Goal: Task Accomplishment & Management: Manage account settings

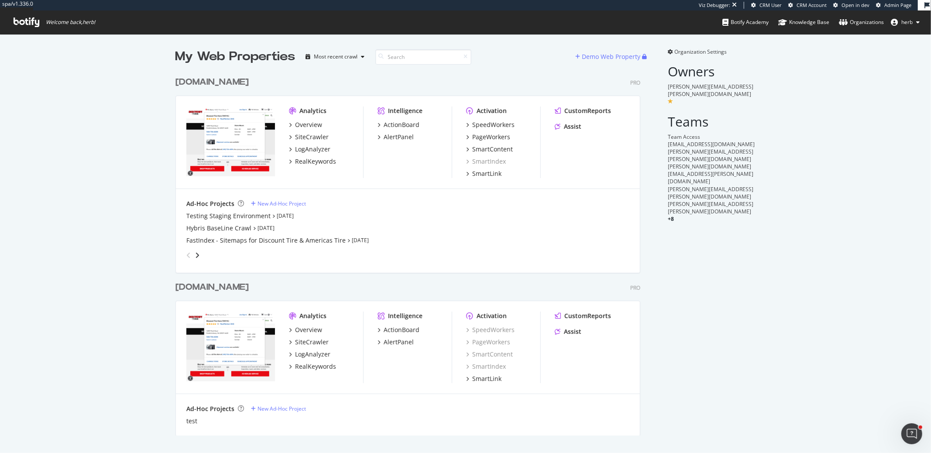
click at [701, 53] on span "Organization Settings" at bounding box center [701, 51] width 52 height 7
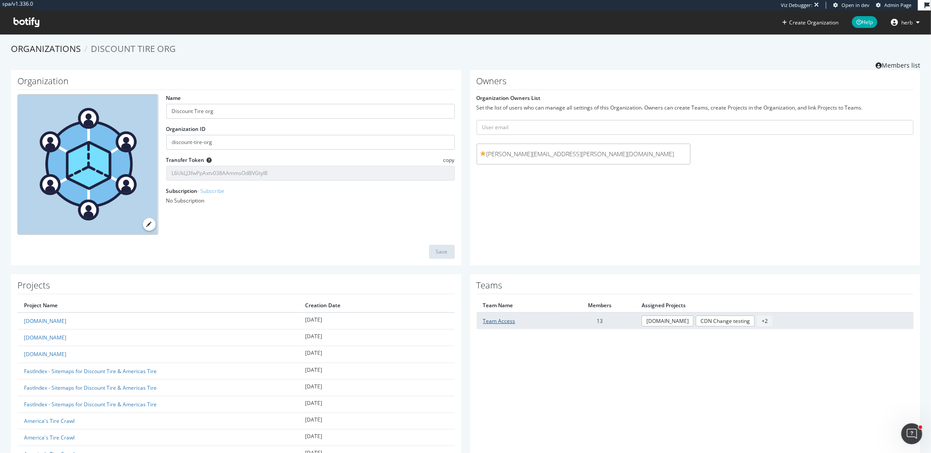
click at [491, 322] on link "Team Access" at bounding box center [499, 320] width 32 height 7
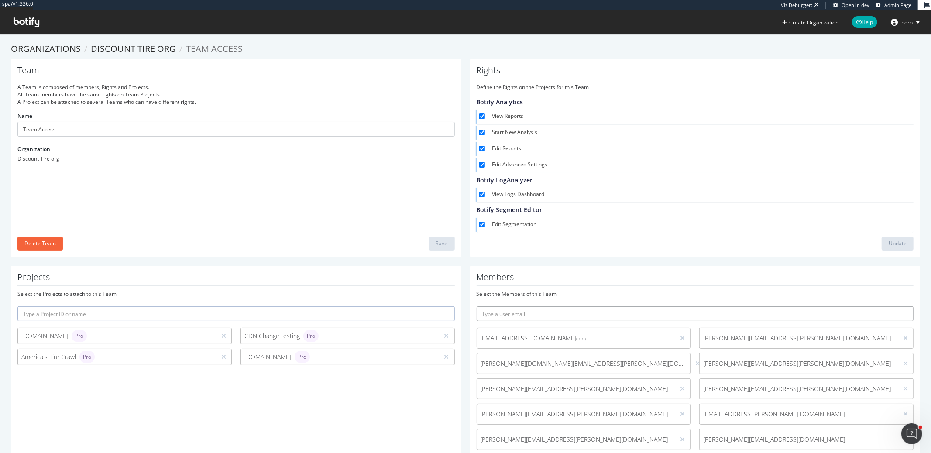
click at [521, 315] on input "text" at bounding box center [695, 313] width 437 height 15
paste input "Chris.Henry@discounttire.com"
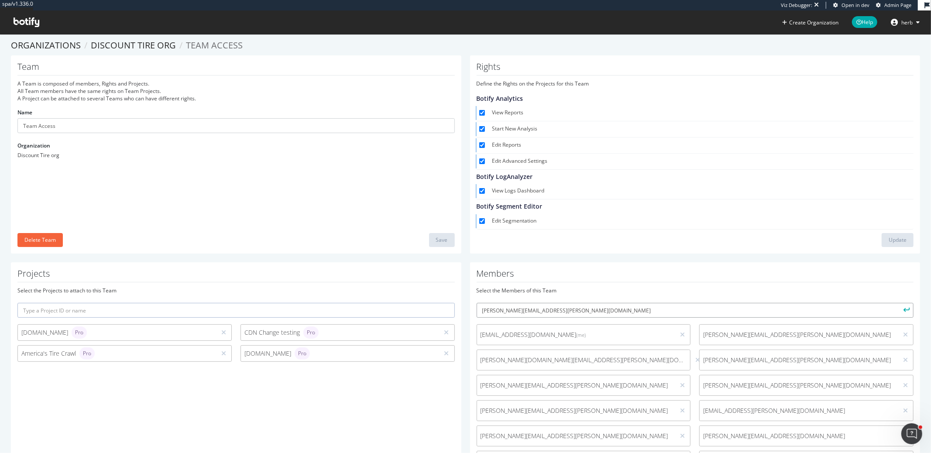
type input "Chris.Henry@discounttire.com"
click at [898, 303] on button "submit" at bounding box center [905, 310] width 15 height 15
click at [509, 309] on input "text" at bounding box center [695, 310] width 437 height 15
paste input "stephen.ackroyd@discounttire.com"
type input "stephen.ackroyd@discounttire.com"
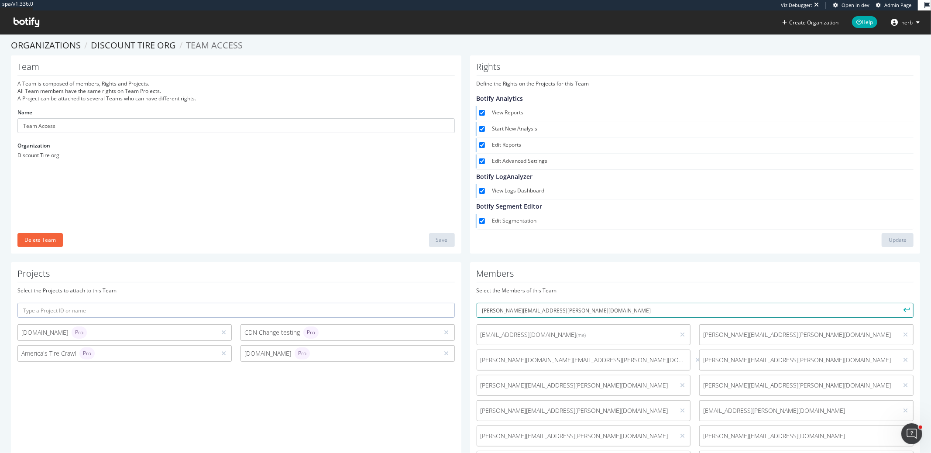
click at [898, 303] on button "submit" at bounding box center [905, 310] width 15 height 15
click at [591, 310] on input "text" at bounding box center [695, 310] width 437 height 15
paste input "Chandrika.Sahoo@discounttire.com"
type input "Chandrika.Sahoo@discounttire.com"
click at [898, 303] on button "submit" at bounding box center [905, 310] width 15 height 15
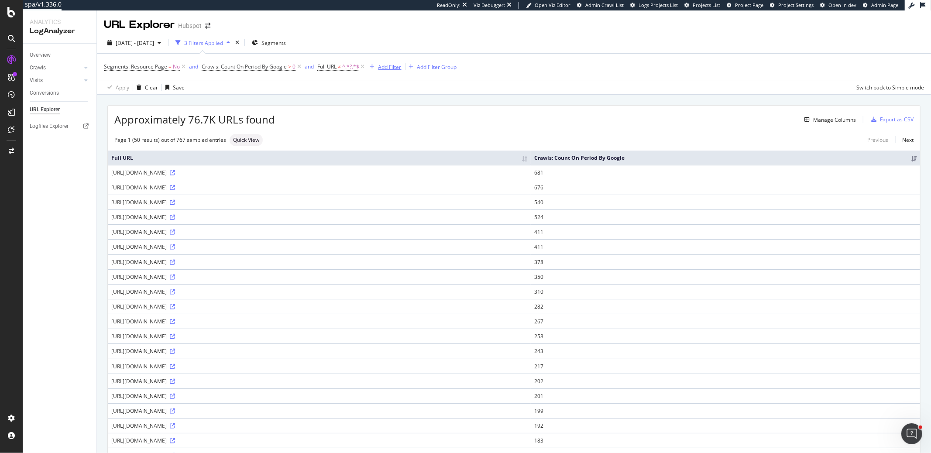
click at [390, 68] on div "Add Filter" at bounding box center [389, 66] width 23 height 7
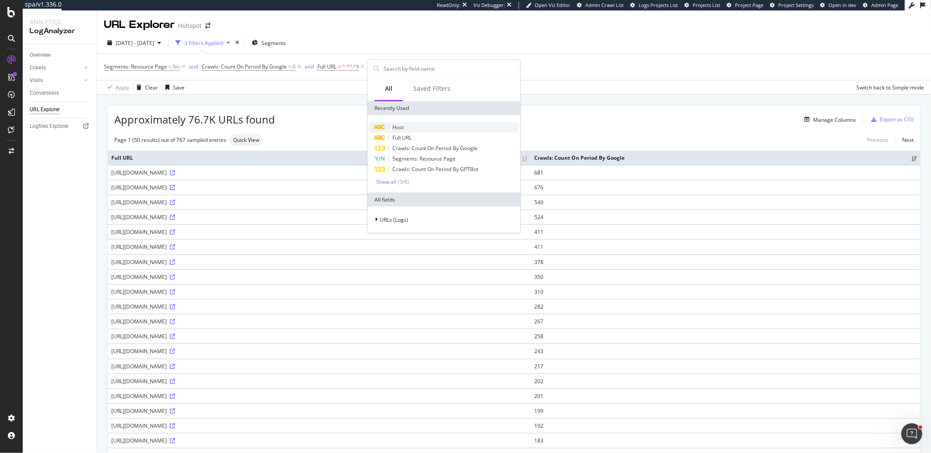
click at [405, 123] on div "Host" at bounding box center [443, 127] width 149 height 10
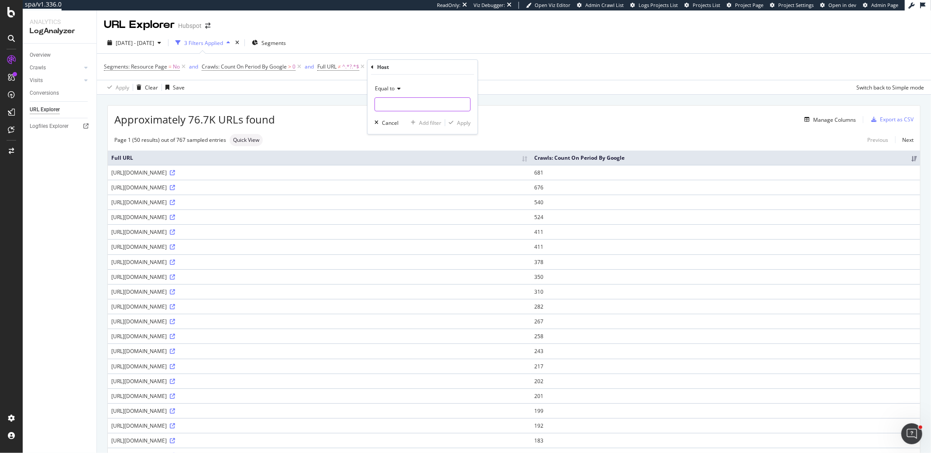
click at [399, 104] on input "text" at bounding box center [422, 104] width 95 height 14
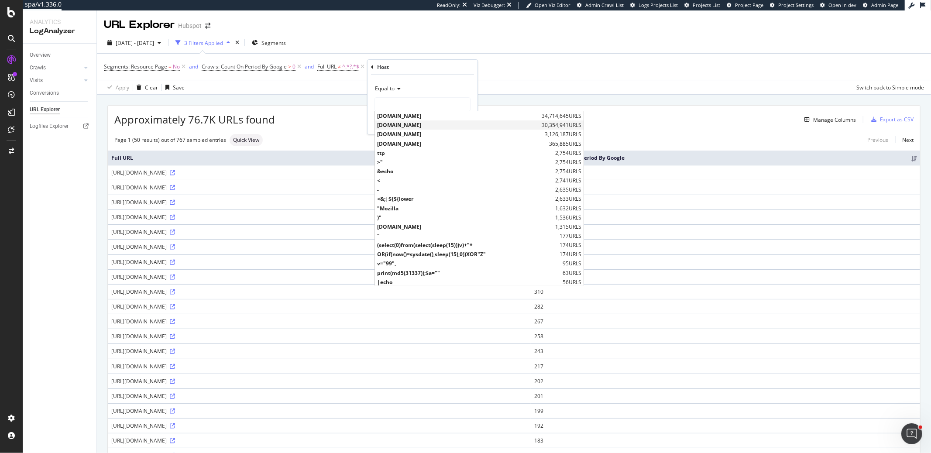
click at [403, 122] on span "offers.hubspot.com" at bounding box center [458, 124] width 162 height 7
type input "offers.hubspot.com"
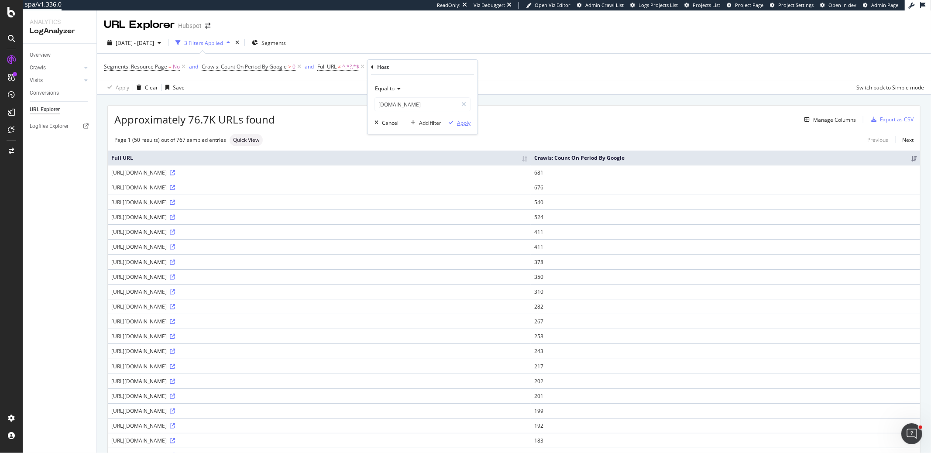
click at [467, 123] on div "Apply" at bounding box center [464, 122] width 14 height 7
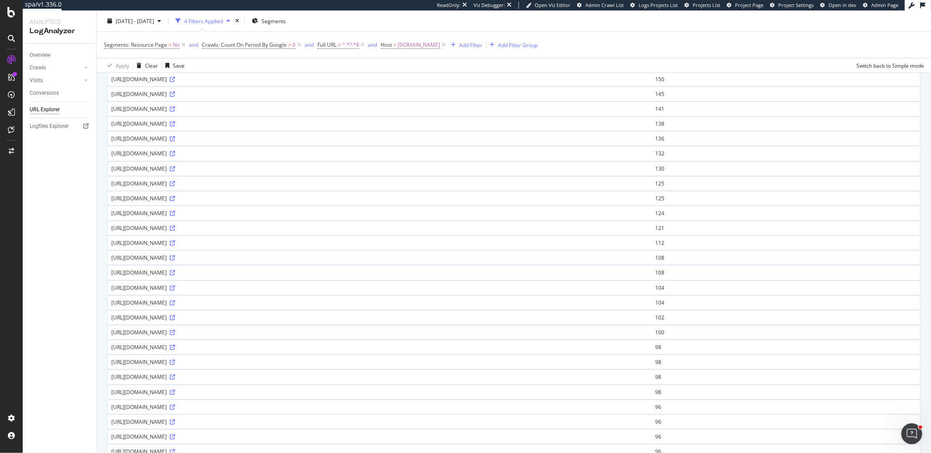
scroll to position [487, 0]
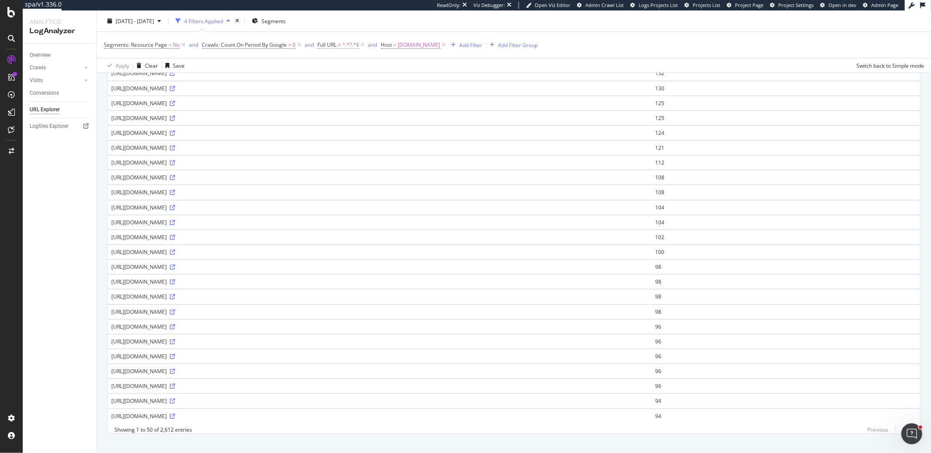
click at [339, 46] on span "≠" at bounding box center [339, 44] width 3 height 7
click at [384, 24] on div "2025 Jul. 15th - Aug. 13th 4 Filters Applied Segments" at bounding box center [514, 22] width 834 height 17
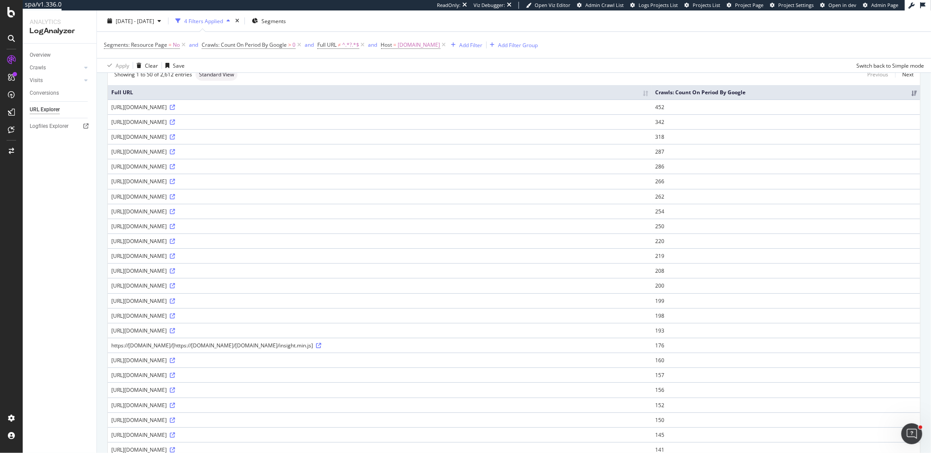
scroll to position [0, 0]
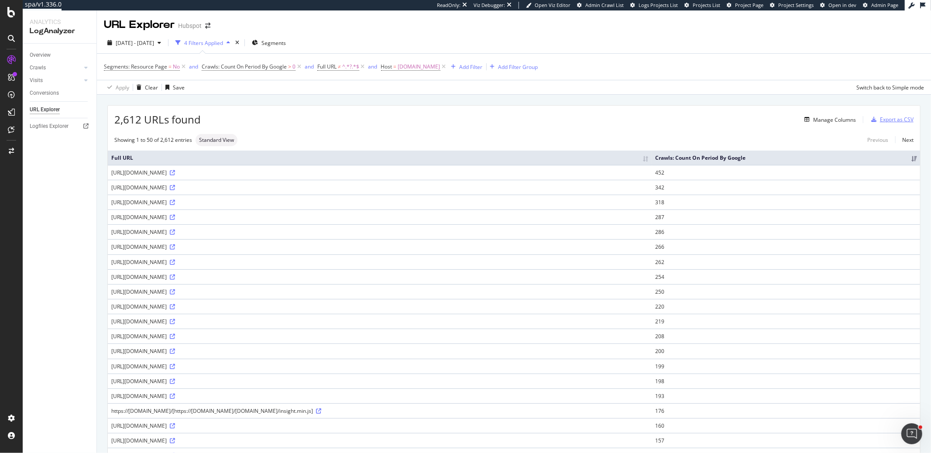
click at [886, 118] on div "Export as CSV" at bounding box center [897, 119] width 34 height 7
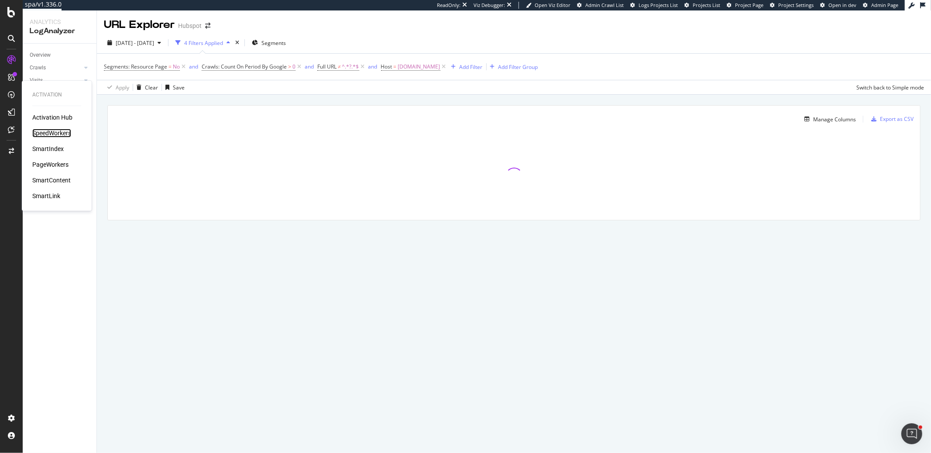
click at [48, 132] on div "SpeedWorkers" at bounding box center [51, 133] width 39 height 9
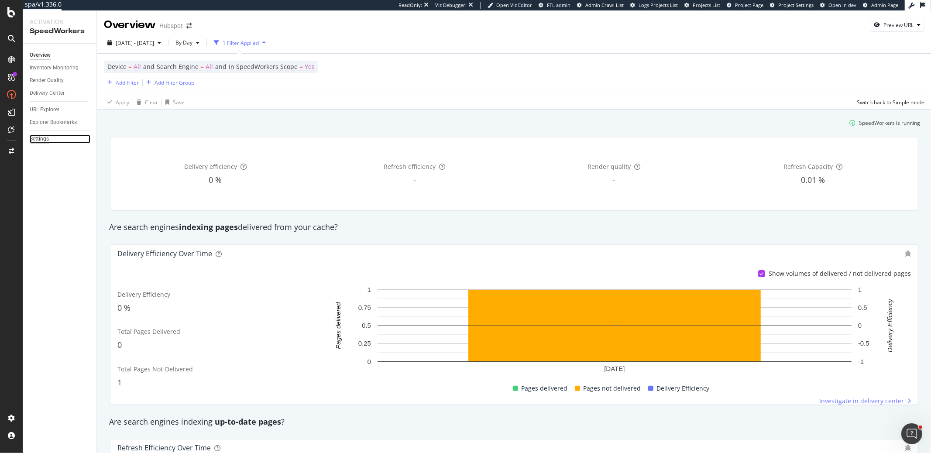
click at [41, 139] on div "Settings" at bounding box center [39, 138] width 19 height 9
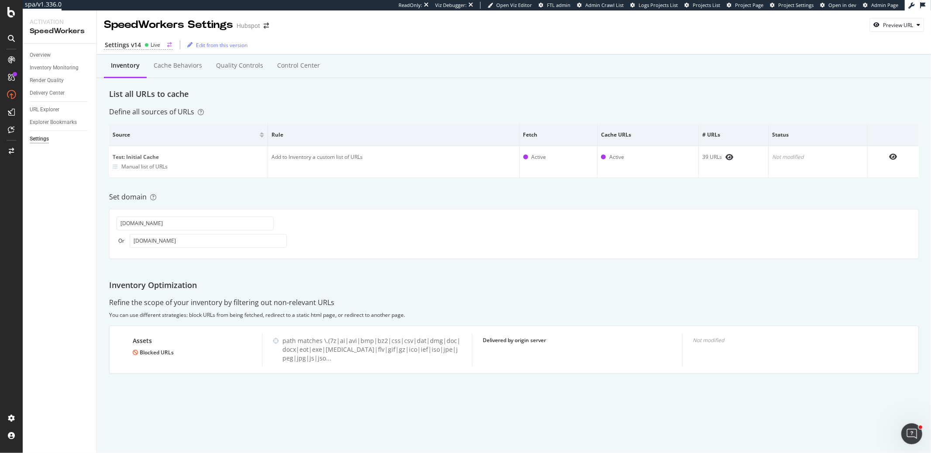
click at [141, 48] on div "Settings v14 Live" at bounding box center [138, 45] width 69 height 9
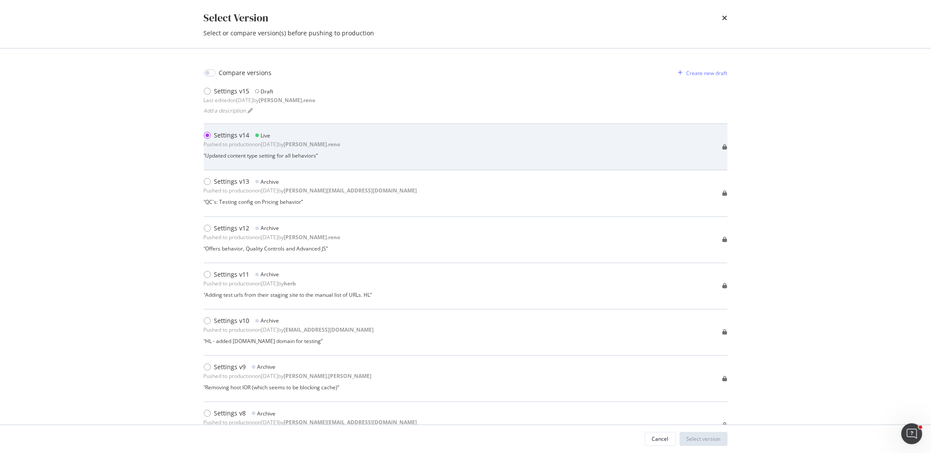
click at [280, 141] on div "Pushed to production on 2025 Aug 13th by dan.reno" at bounding box center [272, 144] width 137 height 7
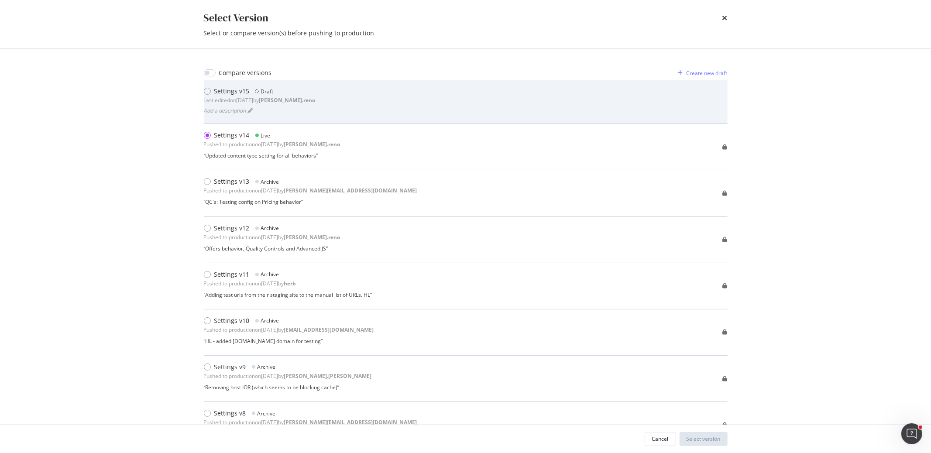
click at [285, 108] on div "Add a description" at bounding box center [260, 110] width 112 height 12
click at [216, 110] on span "Add a description" at bounding box center [225, 110] width 42 height 7
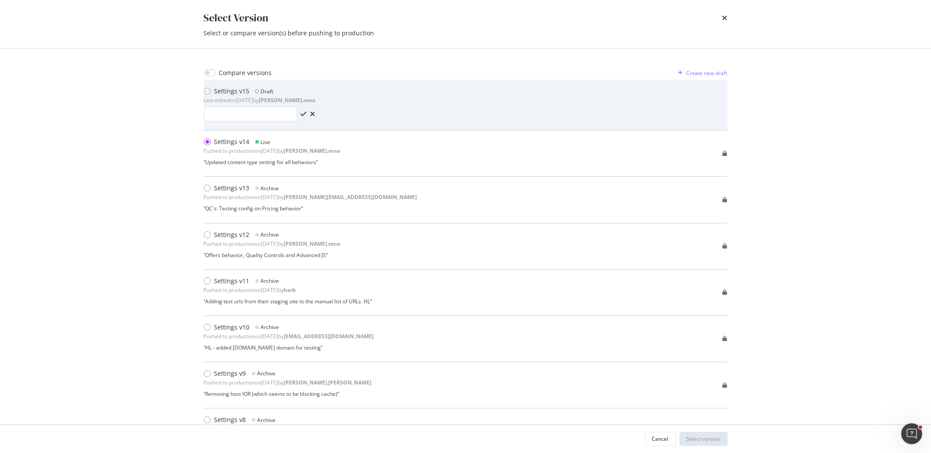
click at [367, 94] on div "Settings v15 Draft Last edited on 2025 Aug 13th by dan.reno" at bounding box center [466, 105] width 524 height 36
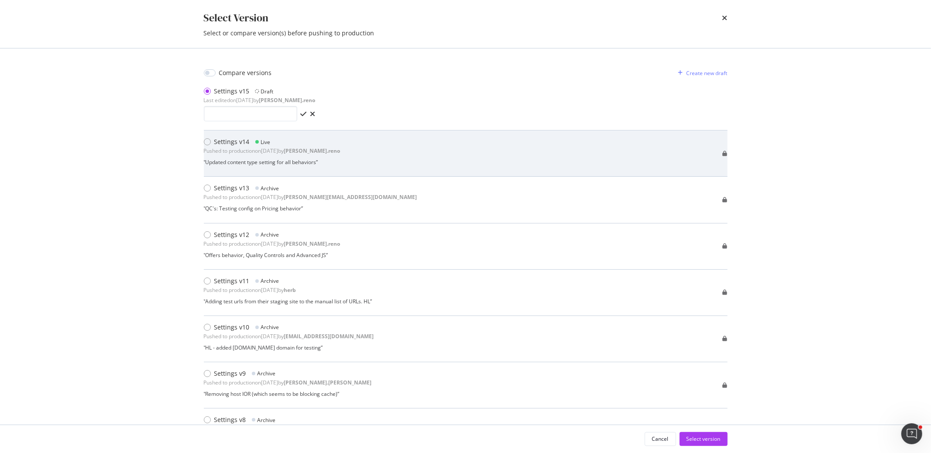
click at [383, 150] on div "Settings v14 Live Pushed to production on 2025 Aug 13th by dan.reno “ Updated c…" at bounding box center [466, 153] width 524 height 32
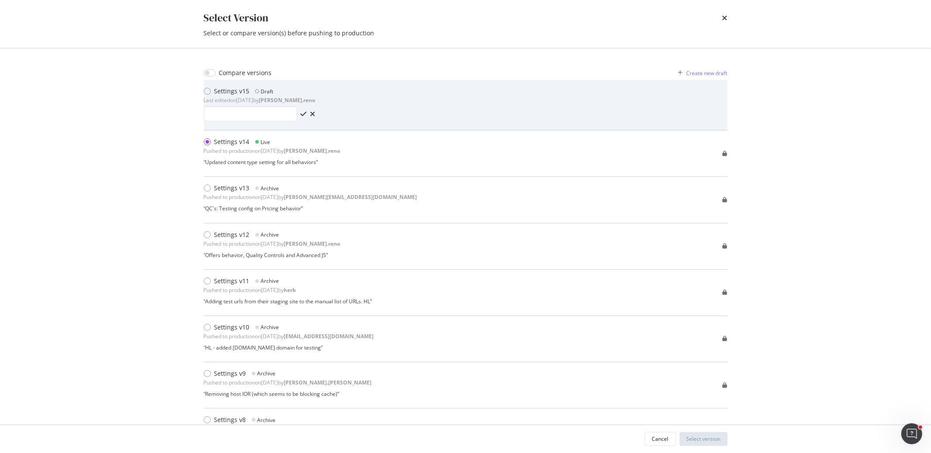
click at [400, 100] on div "Settings v15 Draft Last edited on 2025 Aug 13th by dan.reno" at bounding box center [466, 105] width 524 height 36
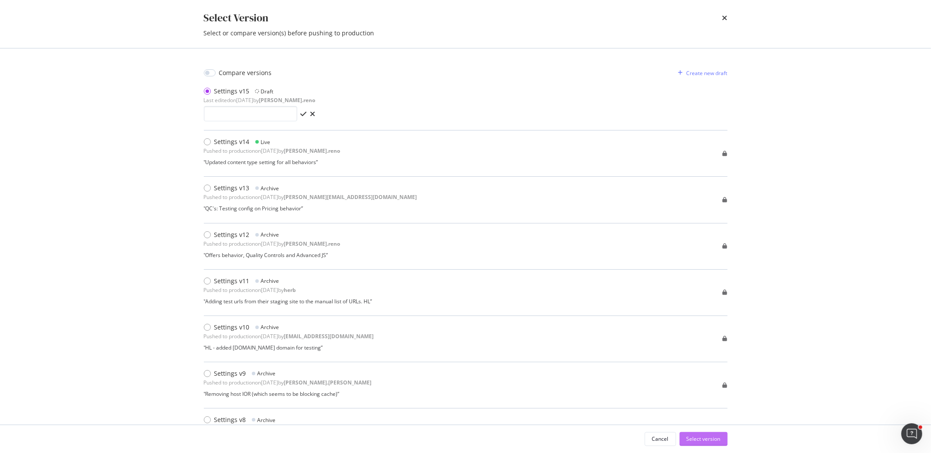
click at [708, 444] on div "Select version" at bounding box center [703, 438] width 34 height 13
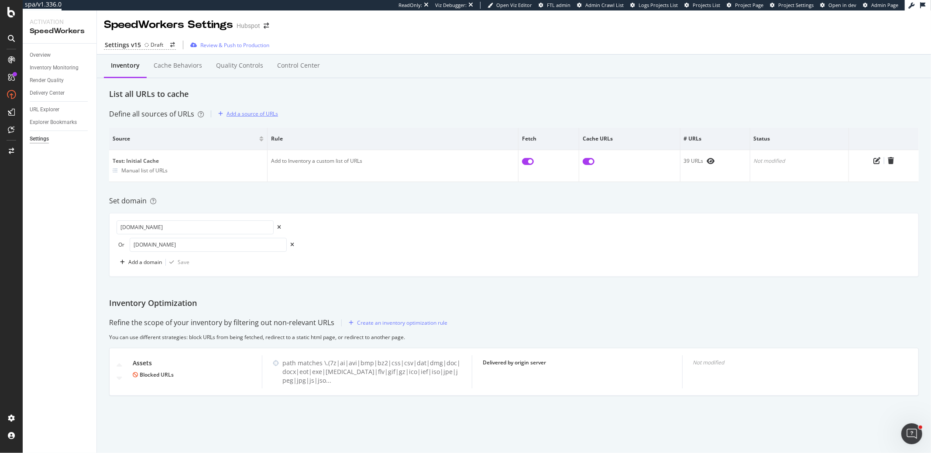
click at [250, 113] on div "Add a source of URLs" at bounding box center [251, 113] width 51 height 7
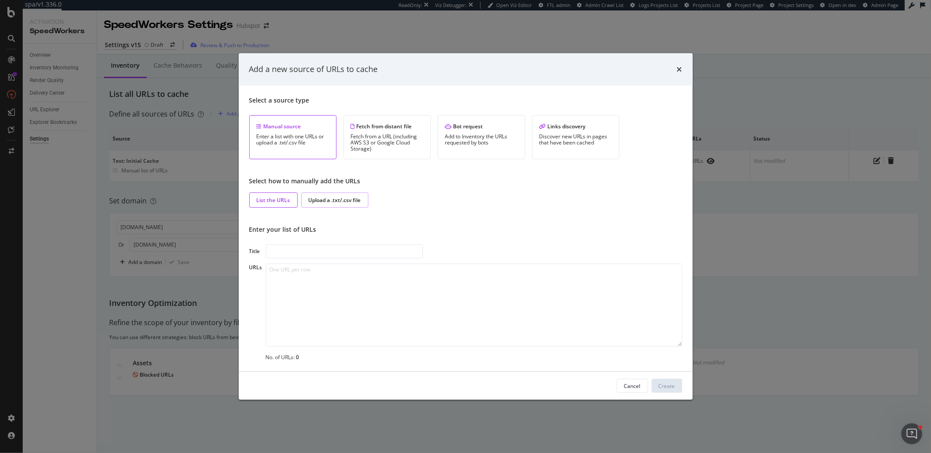
click at [333, 200] on div "Upload a .txt/.csv file" at bounding box center [335, 199] width 52 height 7
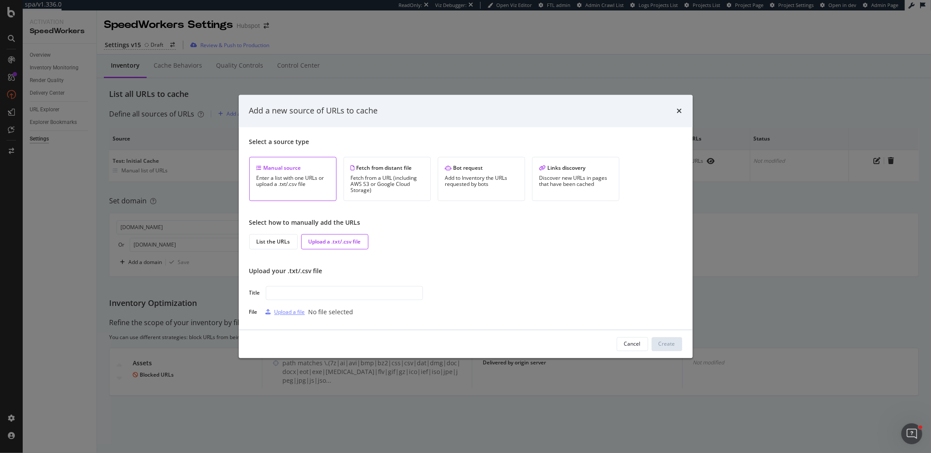
click at [278, 309] on div "Upload a file" at bounding box center [289, 312] width 31 height 7
click at [340, 290] on input "modal" at bounding box center [344, 293] width 157 height 14
type input "I"
type input "O"
type input "offers.hubspot go live URLs"
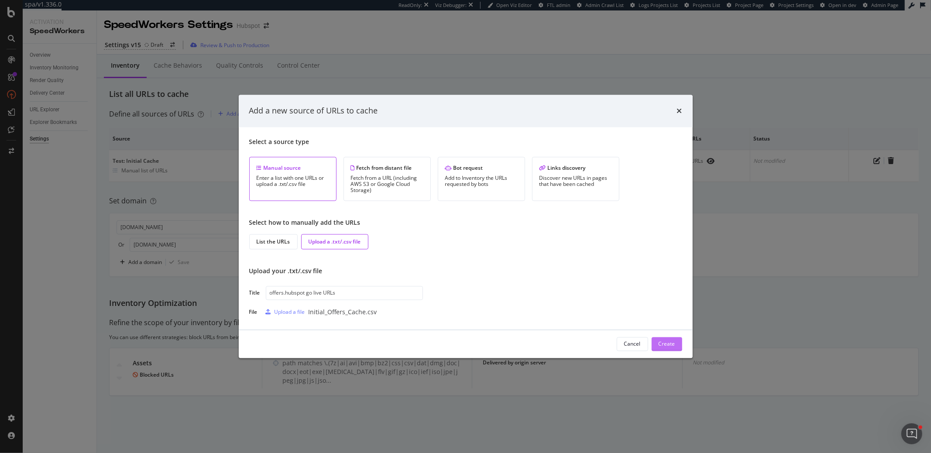
click at [662, 343] on div "Create" at bounding box center [666, 343] width 17 height 7
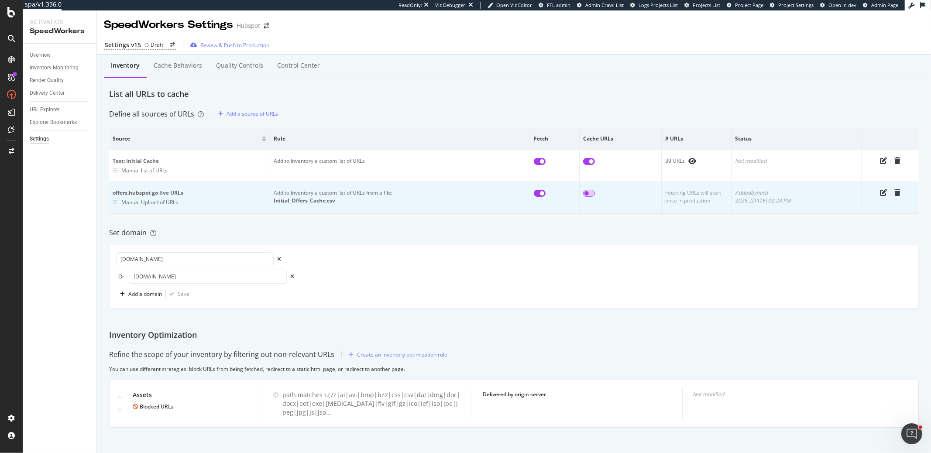
click at [587, 192] on input "checkbox" at bounding box center [589, 193] width 12 height 7
checkbox input "true"
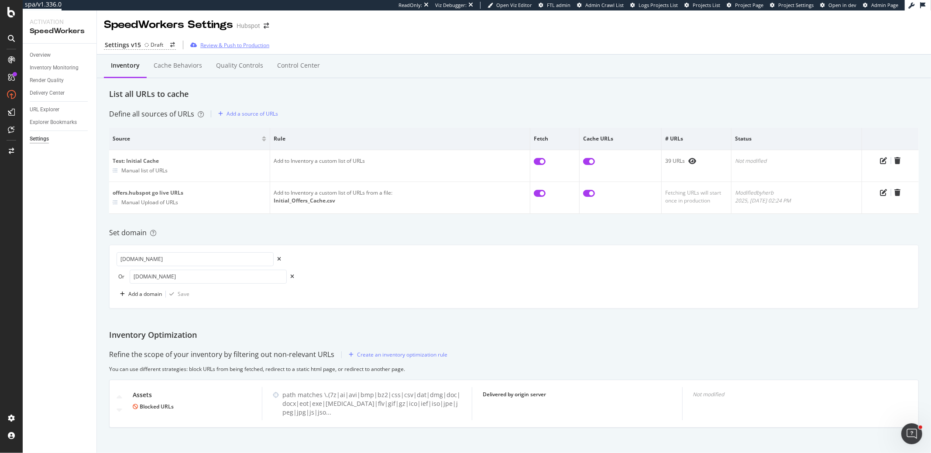
click at [217, 43] on div "Review & Push to Production" at bounding box center [234, 44] width 69 height 7
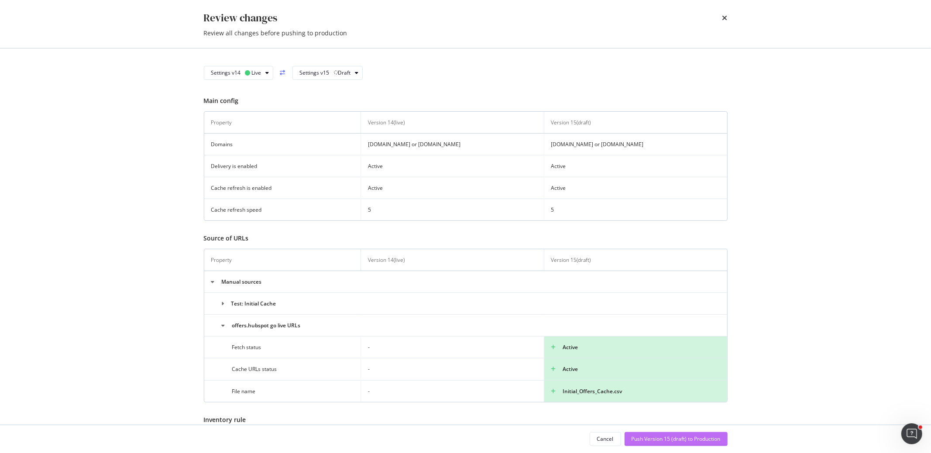
click at [661, 441] on div "Push Version 15 (draft) to Production" at bounding box center [675, 438] width 89 height 7
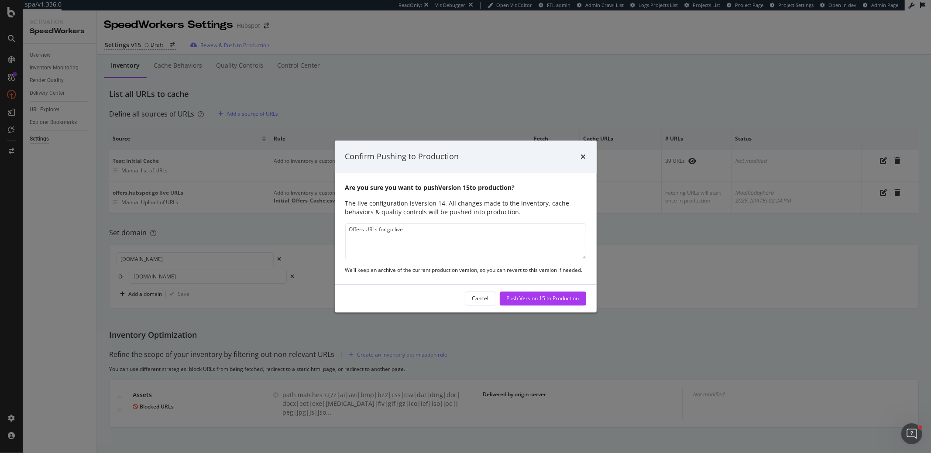
drag, startPoint x: 546, startPoint y: 299, endPoint x: 422, endPoint y: 244, distance: 136.4
click at [424, 247] on div "Confirm Pushing to Production Are you sure you want to push Version 15 to produ…" at bounding box center [466, 227] width 262 height 172
click at [378, 232] on textarea "Offers URLs for go live" at bounding box center [465, 241] width 241 height 36
click at [451, 229] on textarea "Offers URLs Inventory for go live" at bounding box center [465, 241] width 241 height 36
type textarea "Offers URLs Inventory for go live- HL"
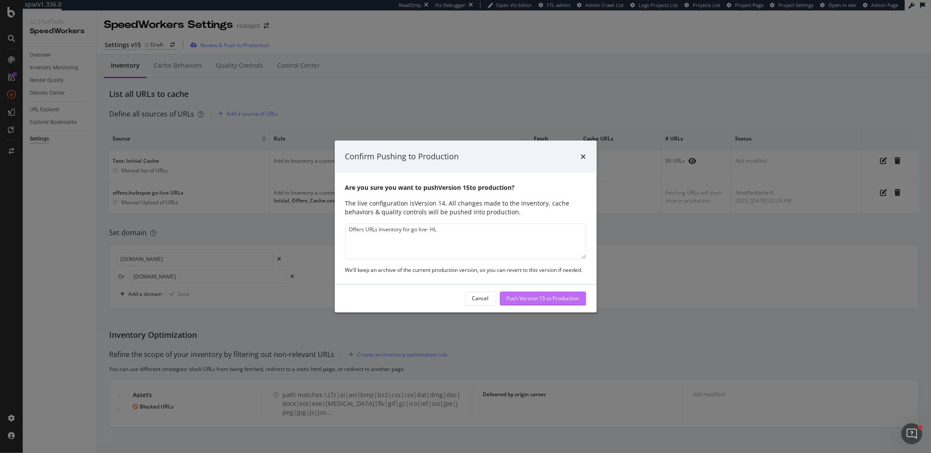
click at [549, 295] on div "Push Version 15 to Production" at bounding box center [543, 298] width 72 height 7
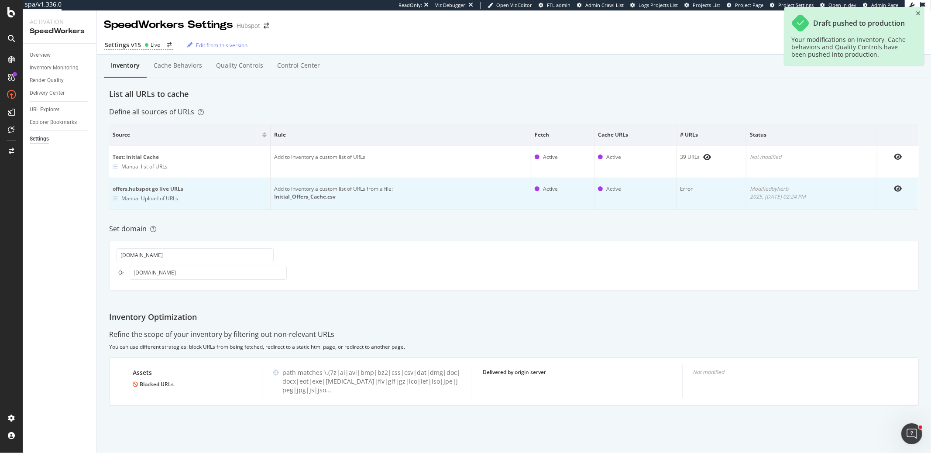
click at [682, 195] on td "Error" at bounding box center [711, 194] width 70 height 32
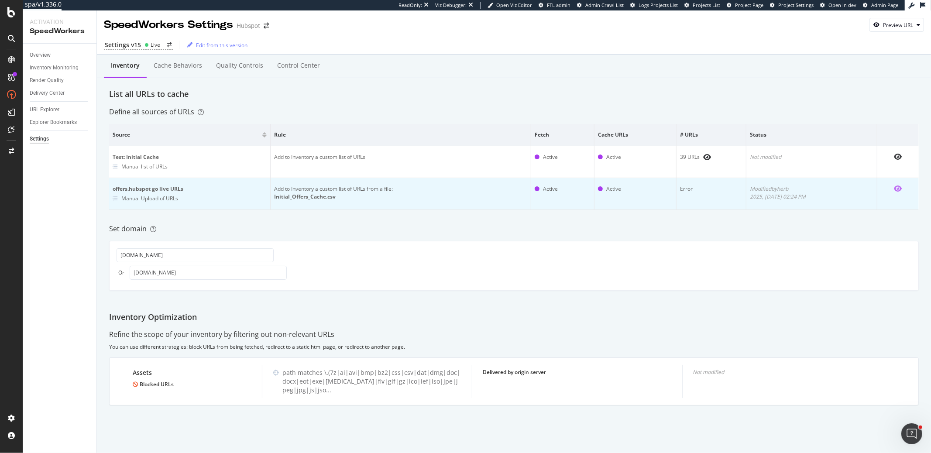
click at [897, 187] on icon "eye" at bounding box center [898, 188] width 8 height 7
click at [900, 187] on icon "eye" at bounding box center [898, 188] width 8 height 7
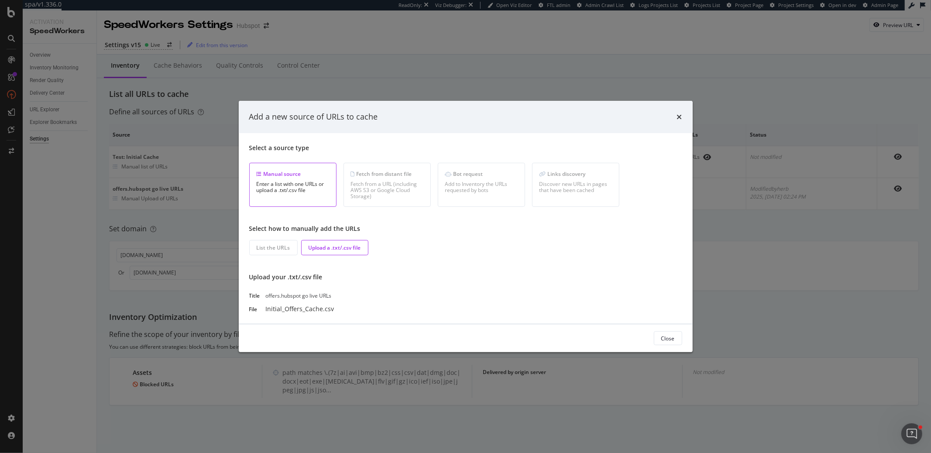
click at [277, 251] on div "List the URLs" at bounding box center [274, 247] width 34 height 7
click at [334, 250] on div "Upload a .txt/.csv file" at bounding box center [335, 247] width 52 height 7
click at [321, 243] on div "Upload a .txt/.csv file" at bounding box center [334, 247] width 67 height 15
click at [675, 117] on div "Add a new source of URLs to cache" at bounding box center [465, 116] width 433 height 11
click at [678, 115] on icon "times" at bounding box center [679, 116] width 5 height 7
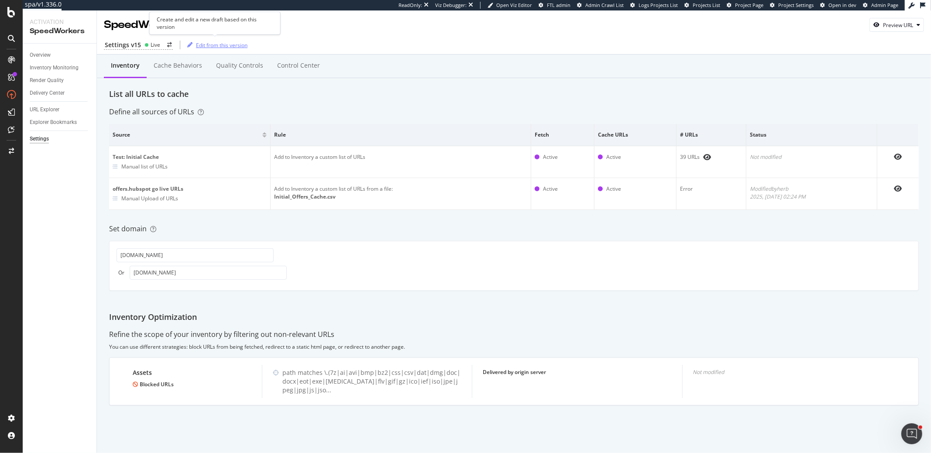
click at [219, 46] on div "Edit from this version" at bounding box center [221, 44] width 51 height 7
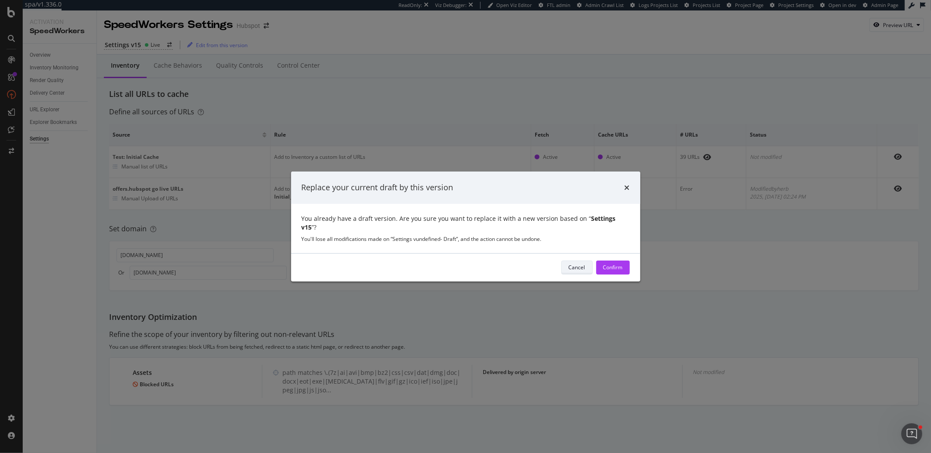
click at [584, 264] on div "Cancel" at bounding box center [577, 267] width 17 height 7
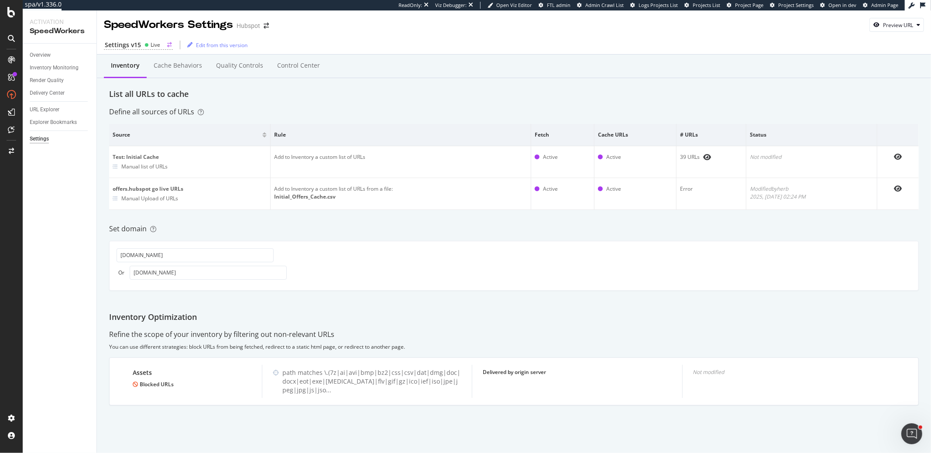
click at [130, 41] on div "Settings v15" at bounding box center [123, 45] width 36 height 9
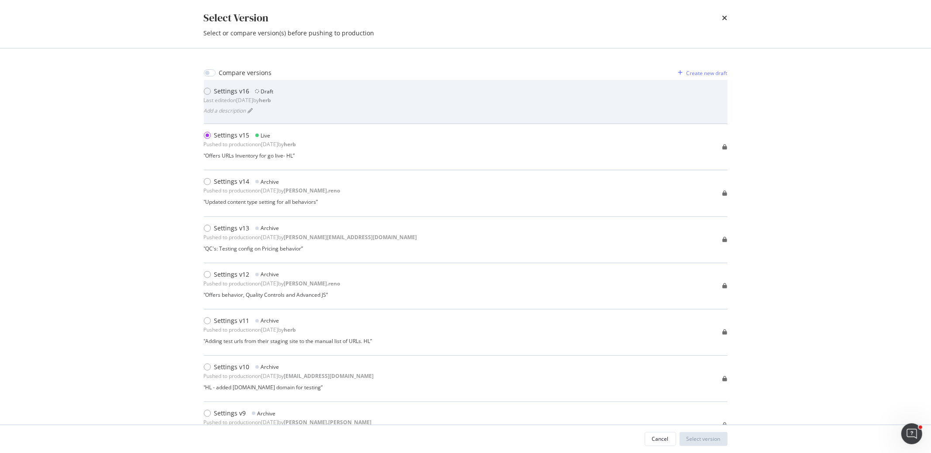
click at [309, 104] on div "Settings v16 Draft Last edited on 2025 Aug 15th by herb Add a description" at bounding box center [466, 102] width 524 height 30
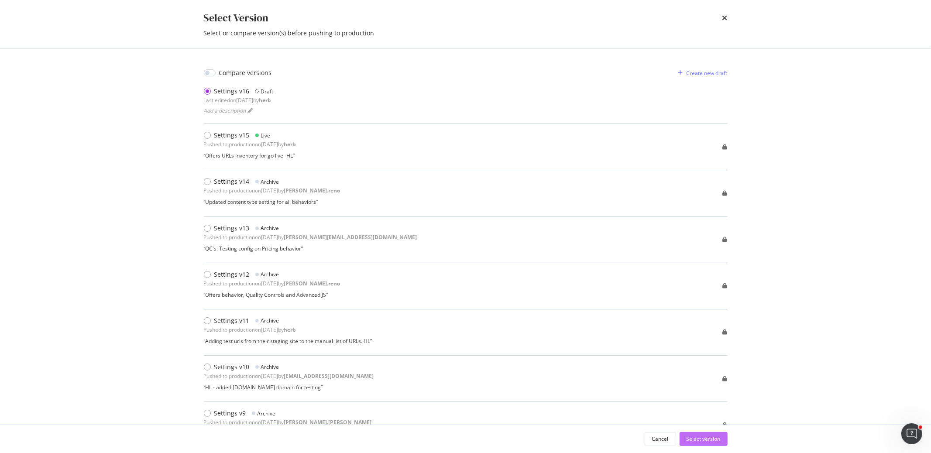
click at [696, 437] on div "Select version" at bounding box center [703, 438] width 34 height 7
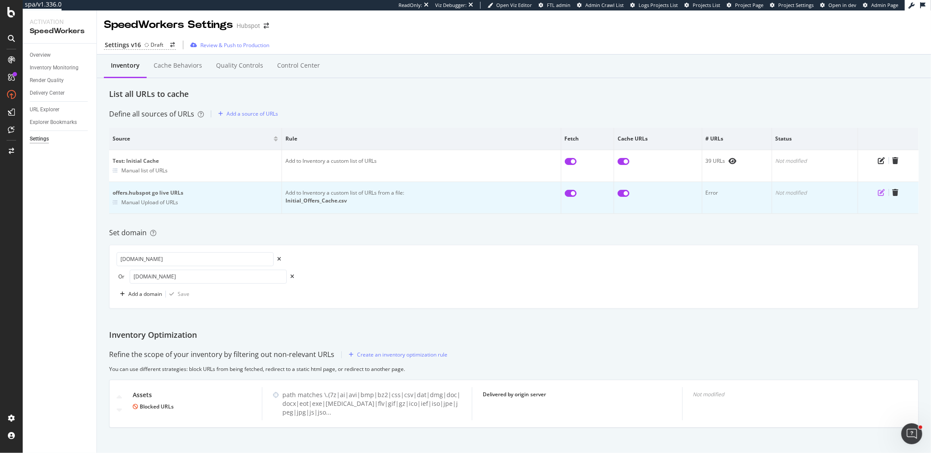
click at [881, 191] on icon "pen-to-square" at bounding box center [881, 192] width 7 height 7
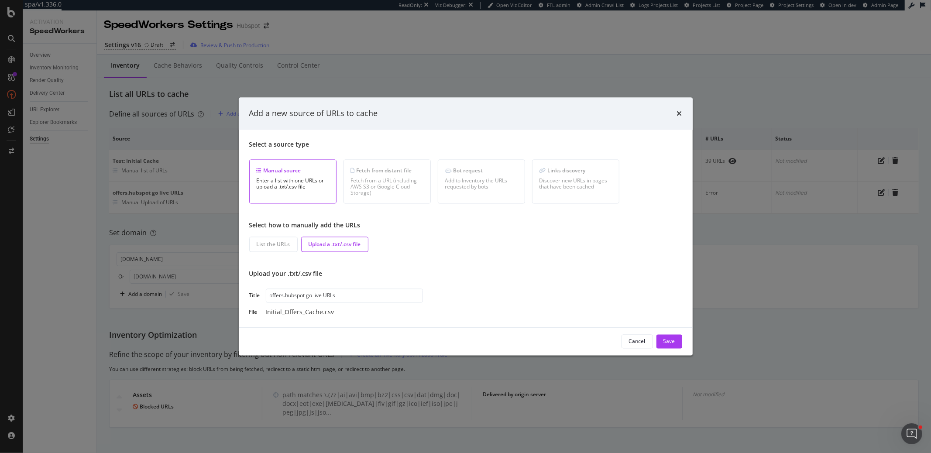
click at [335, 243] on div "Upload a .txt/.csv file" at bounding box center [335, 243] width 52 height 7
click at [317, 296] on input "offers.hubspot go live URLs" at bounding box center [344, 295] width 157 height 14
drag, startPoint x: 412, startPoint y: 302, endPoint x: 358, endPoint y: 303, distance: 54.1
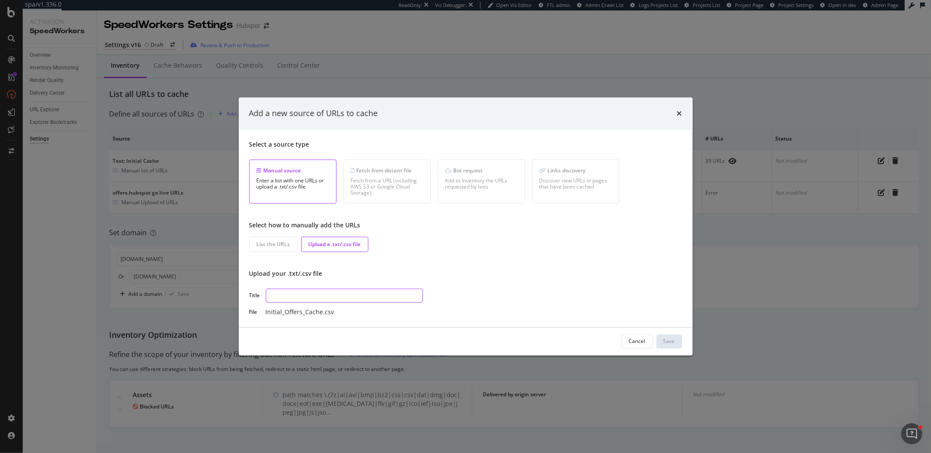
click at [411, 302] on input "modal" at bounding box center [344, 295] width 157 height 14
click at [327, 300] on input "modal" at bounding box center [344, 295] width 157 height 14
drag, startPoint x: 302, startPoint y: 274, endPoint x: 321, endPoint y: 250, distance: 31.1
click at [302, 274] on div "Upload your .txt/.csv file" at bounding box center [465, 273] width 433 height 9
click at [323, 246] on div "Upload a .txt/.csv file" at bounding box center [335, 243] width 52 height 7
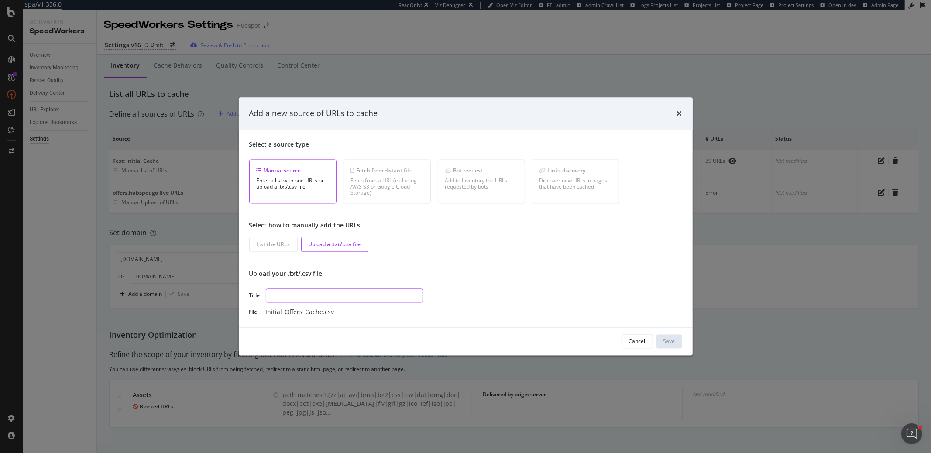
click at [295, 295] on input "modal" at bounding box center [344, 295] width 157 height 14
click at [270, 312] on div "Initial_Offers_Cache.csv" at bounding box center [300, 312] width 69 height 9
drag, startPoint x: 370, startPoint y: 281, endPoint x: 526, endPoint y: 314, distance: 158.8
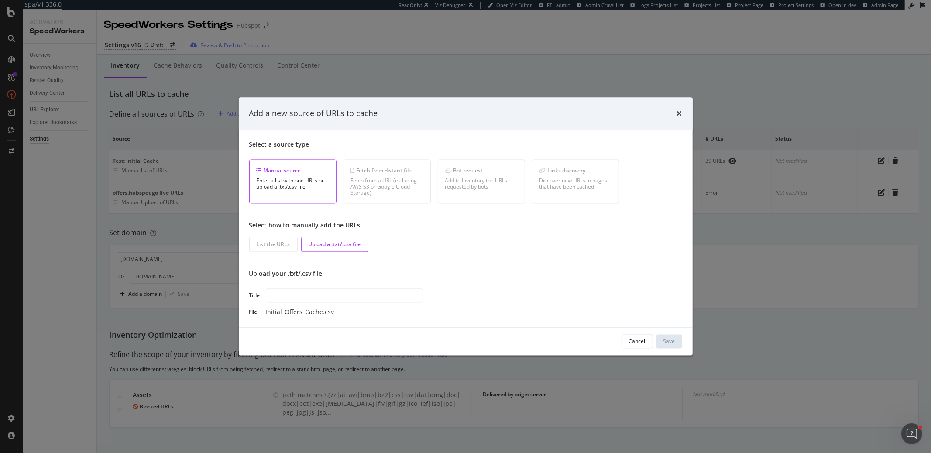
click at [396, 282] on div "Select a source type Manual source Enter a list with one URLs or upload a .txt/…" at bounding box center [465, 228] width 433 height 176
click at [646, 340] on button "Cancel" at bounding box center [636, 341] width 31 height 14
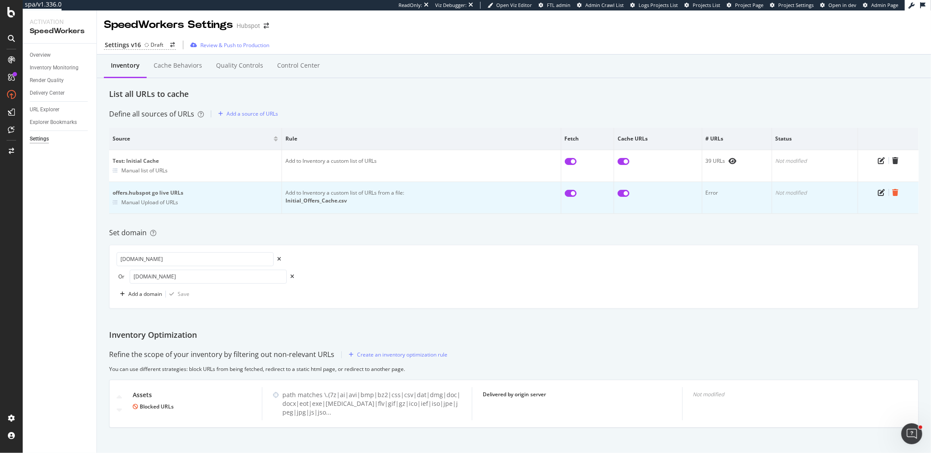
click at [896, 190] on icon "trash" at bounding box center [895, 192] width 6 height 7
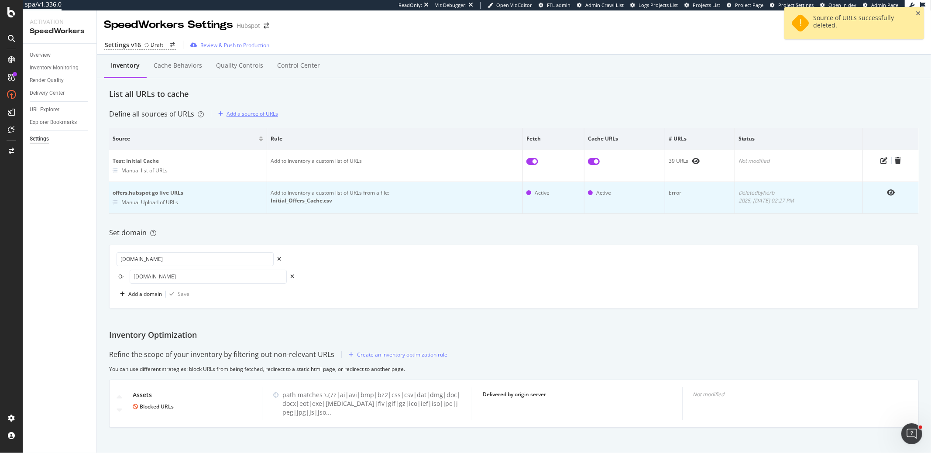
click at [248, 114] on div "Add a source of URLs" at bounding box center [251, 113] width 51 height 7
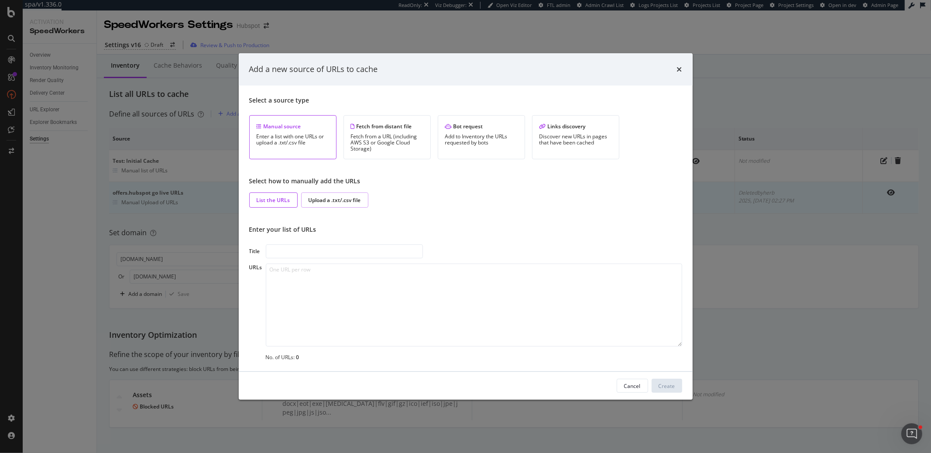
click at [324, 197] on div "Upload a .txt/.csv file" at bounding box center [335, 199] width 52 height 7
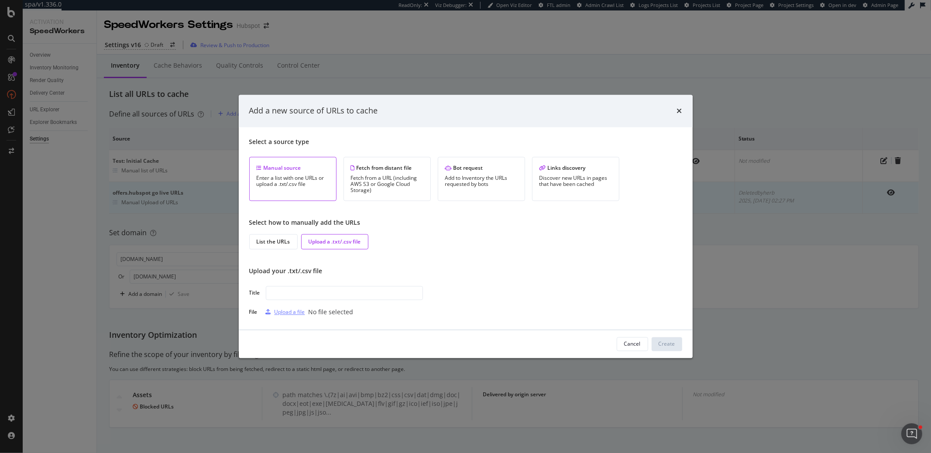
click at [284, 312] on div "Upload a file" at bounding box center [289, 312] width 31 height 7
click at [339, 292] on input "modal" at bounding box center [344, 293] width 157 height 14
type input "Offers URLs inventory"
click at [668, 343] on div "Create" at bounding box center [666, 343] width 17 height 7
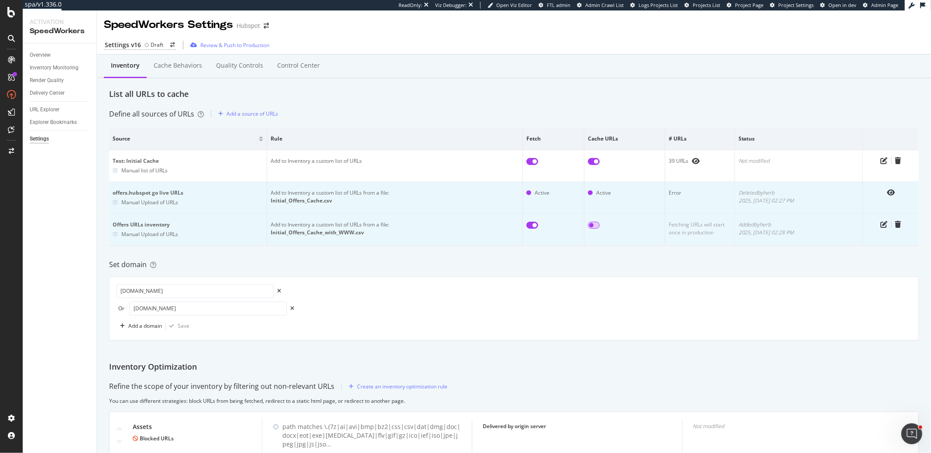
click at [591, 225] on input "checkbox" at bounding box center [594, 225] width 12 height 7
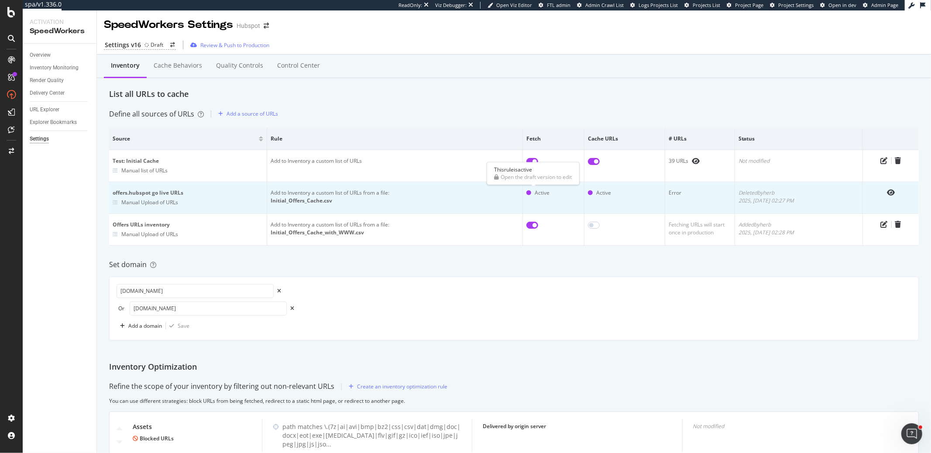
checkbox input "true"
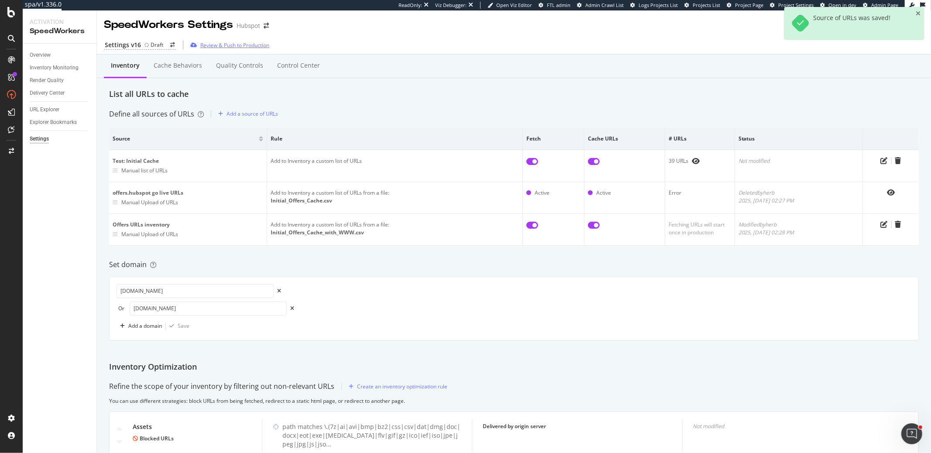
click at [218, 41] on div "Review & Push to Production" at bounding box center [228, 44] width 82 height 13
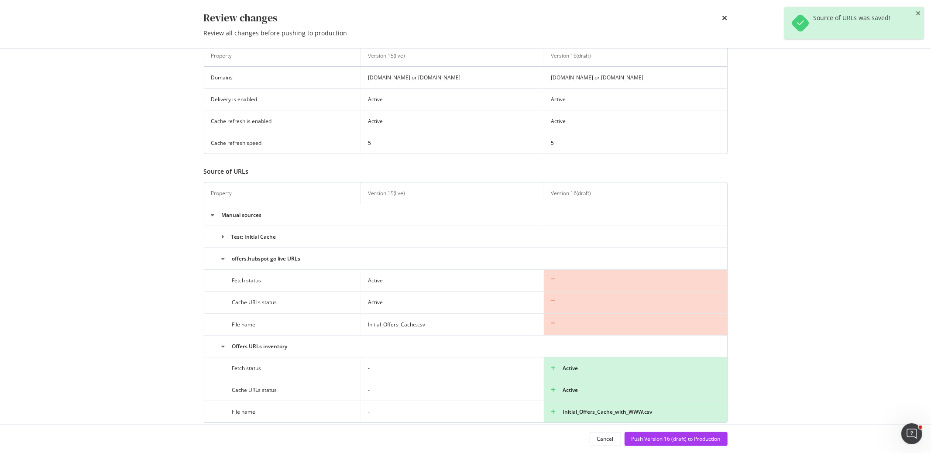
scroll to position [74, 0]
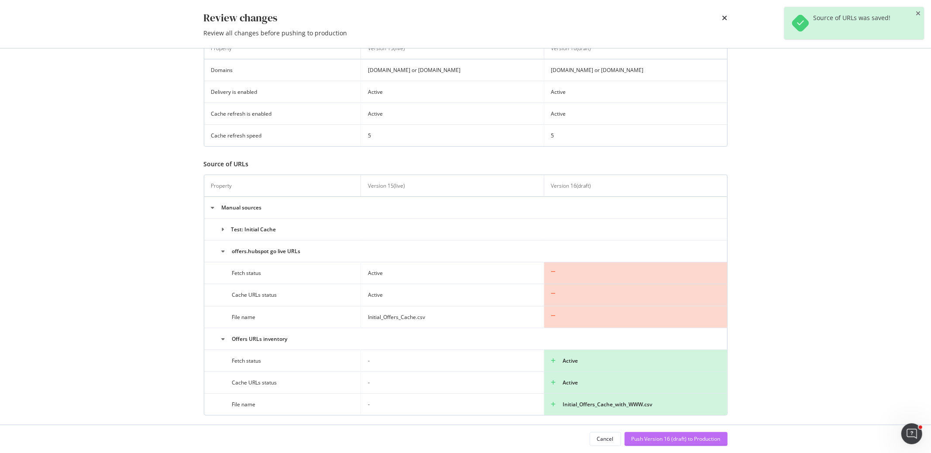
click at [648, 441] on div "Push Version 16 (draft) to Production" at bounding box center [675, 438] width 89 height 7
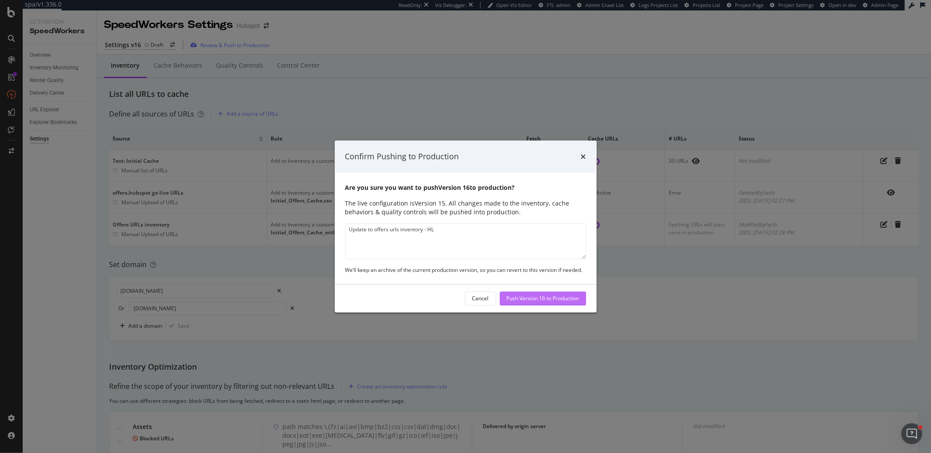
type textarea "Update to offers urls inventory - HL"
click at [525, 304] on div "Push Version 16 to Production" at bounding box center [543, 298] width 72 height 13
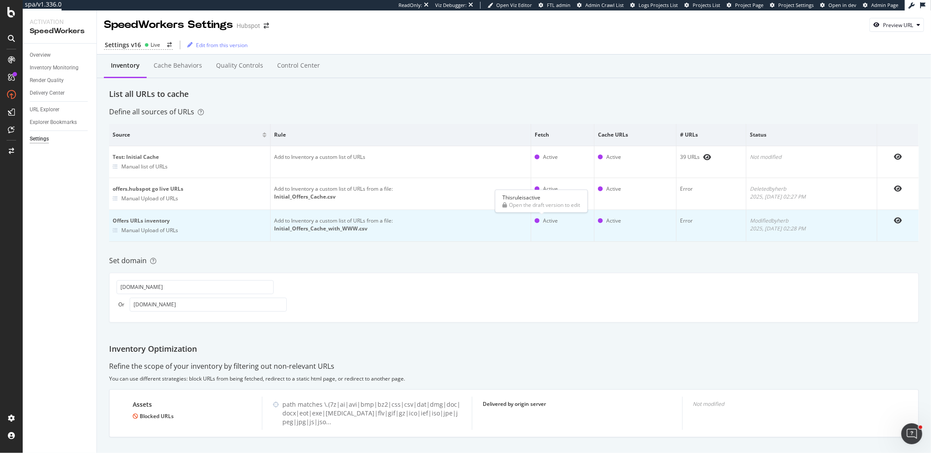
click at [543, 219] on div "Active" at bounding box center [550, 221] width 15 height 8
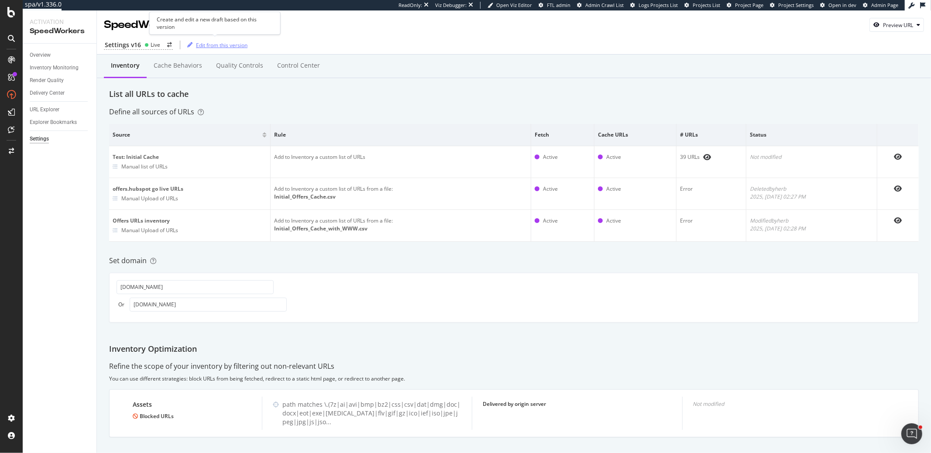
click at [227, 47] on div "Edit from this version" at bounding box center [221, 44] width 51 height 7
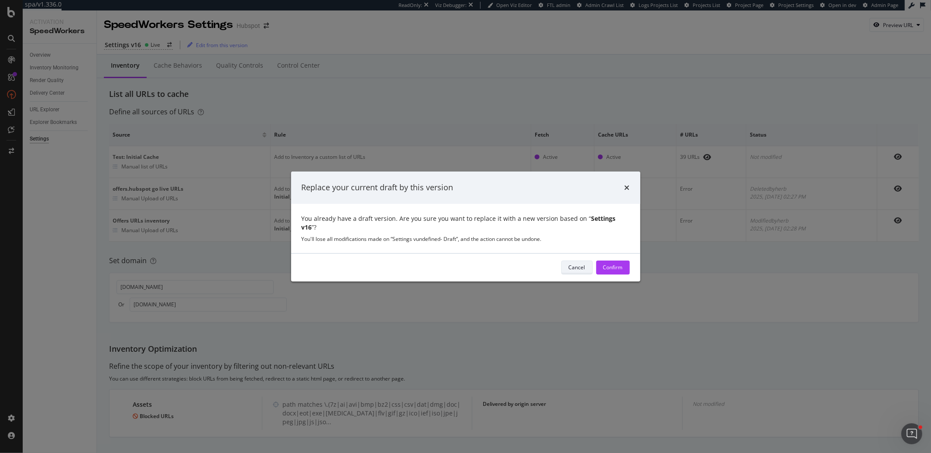
click at [572, 264] on div "Cancel" at bounding box center [577, 267] width 17 height 7
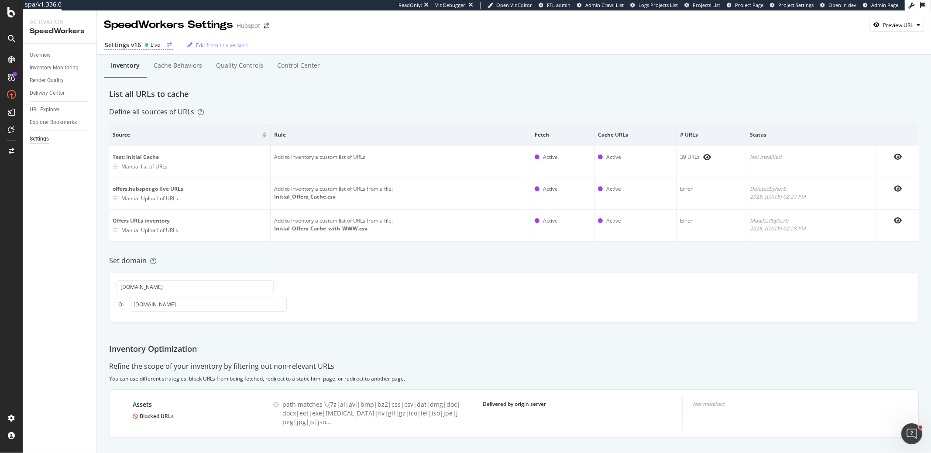
click at [151, 45] on div "Live" at bounding box center [156, 44] width 10 height 7
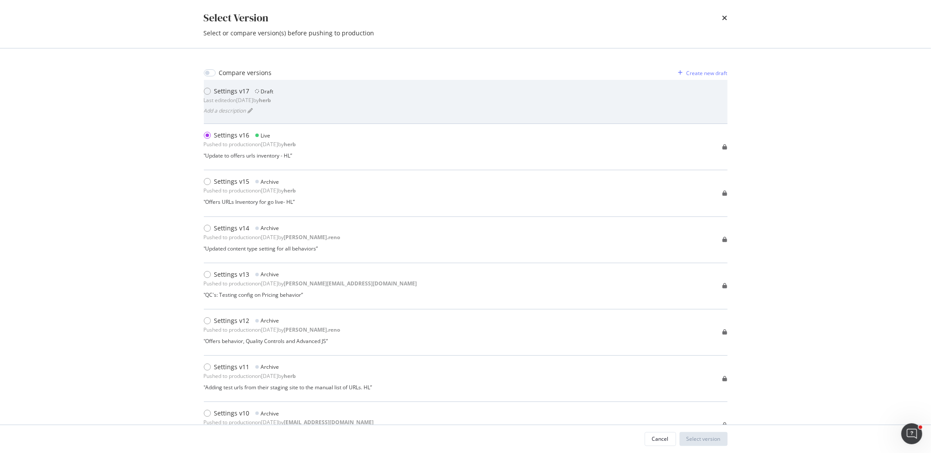
click at [450, 116] on div "Settings v17 Draft Last edited on 2025 Aug 15th by herb Add a description" at bounding box center [466, 102] width 524 height 30
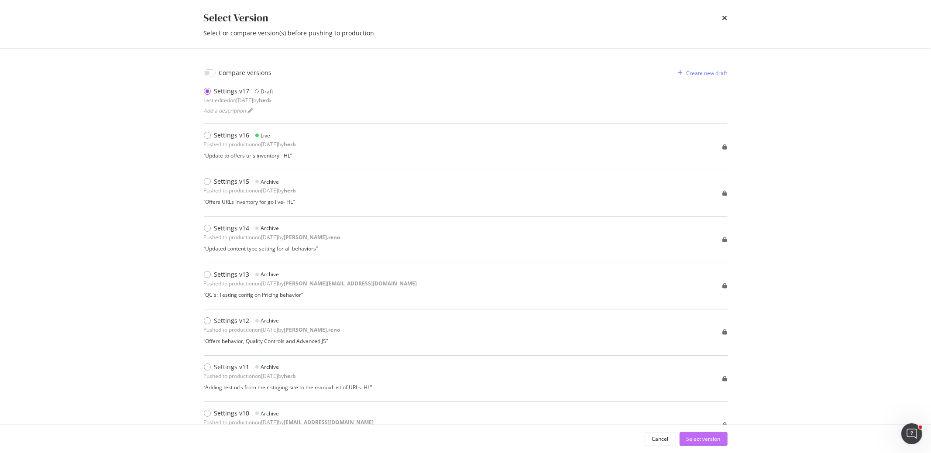
click at [690, 434] on div "Select version" at bounding box center [703, 438] width 34 height 13
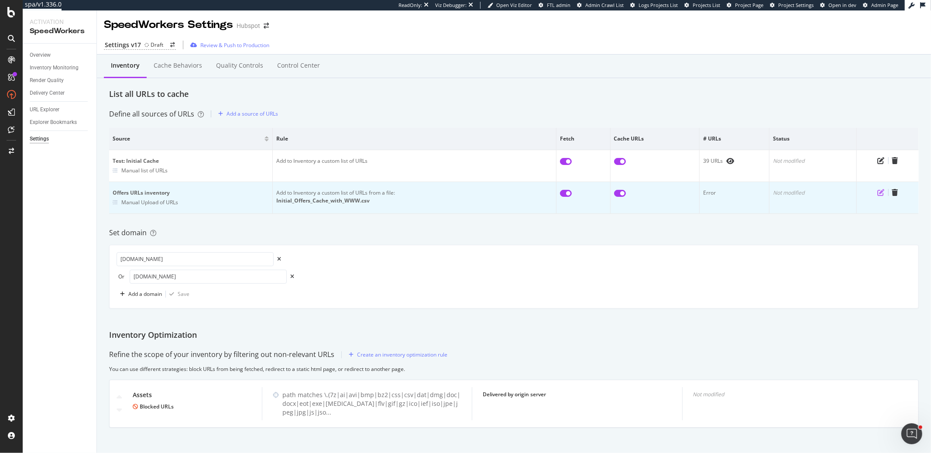
click at [880, 190] on icon "pen-to-square" at bounding box center [881, 192] width 7 height 7
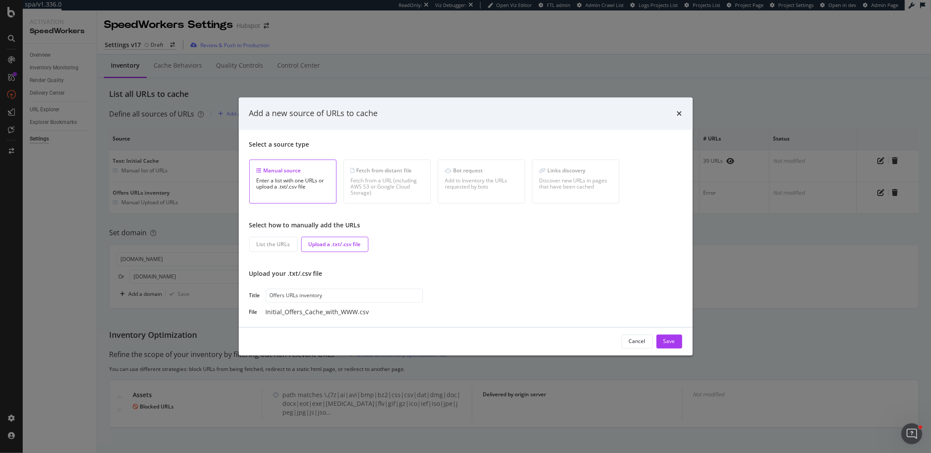
click at [312, 314] on div "Initial_Offers_Cache_with_WWW.csv" at bounding box center [317, 312] width 103 height 9
click at [690, 343] on div "Cancel Save" at bounding box center [466, 341] width 454 height 28
click at [669, 341] on div "Save" at bounding box center [669, 341] width 12 height 7
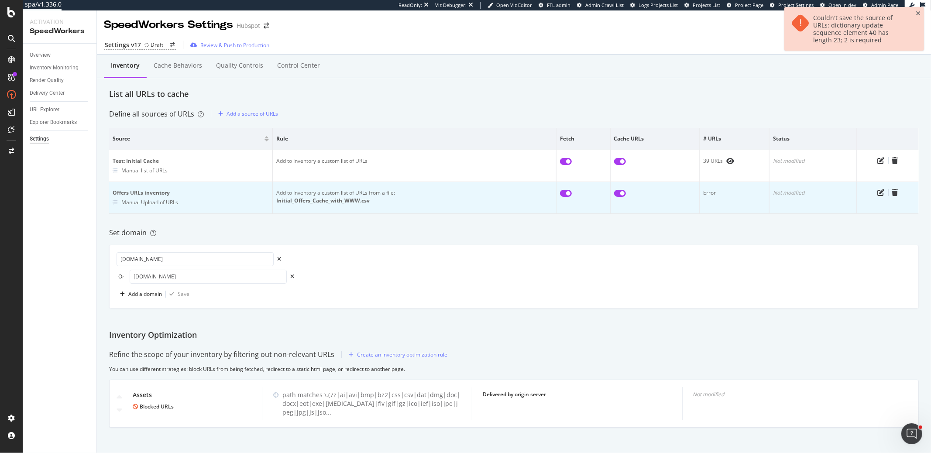
click at [566, 195] on input "checkbox" at bounding box center [566, 193] width 12 height 7
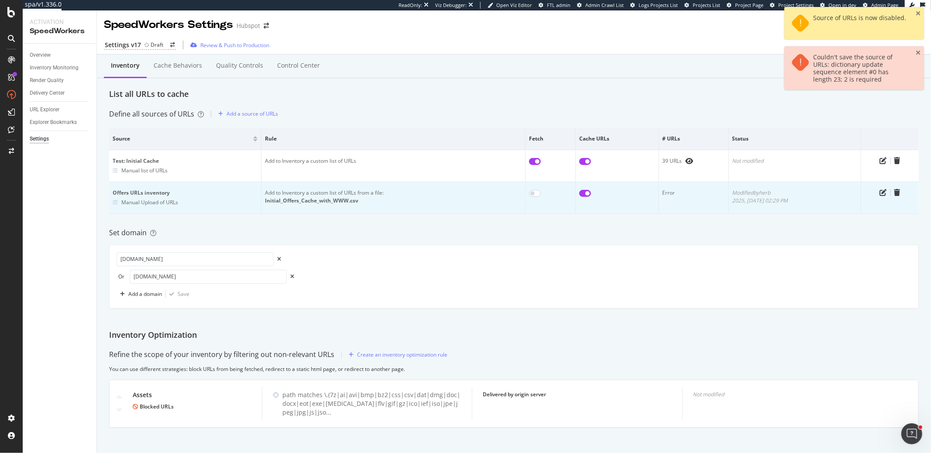
click at [576, 193] on td at bounding box center [617, 198] width 83 height 32
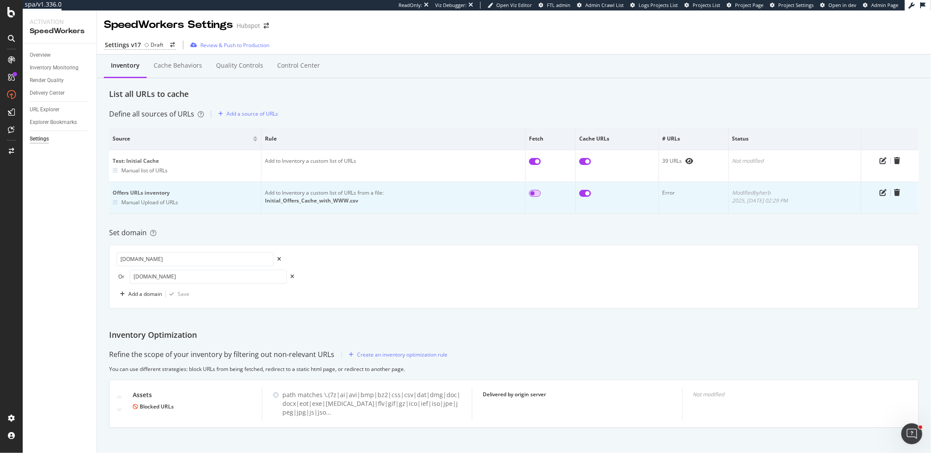
click at [529, 190] on input "checkbox" at bounding box center [535, 193] width 12 height 7
click at [533, 193] on input "checkbox" at bounding box center [535, 193] width 12 height 7
checkbox input "false"
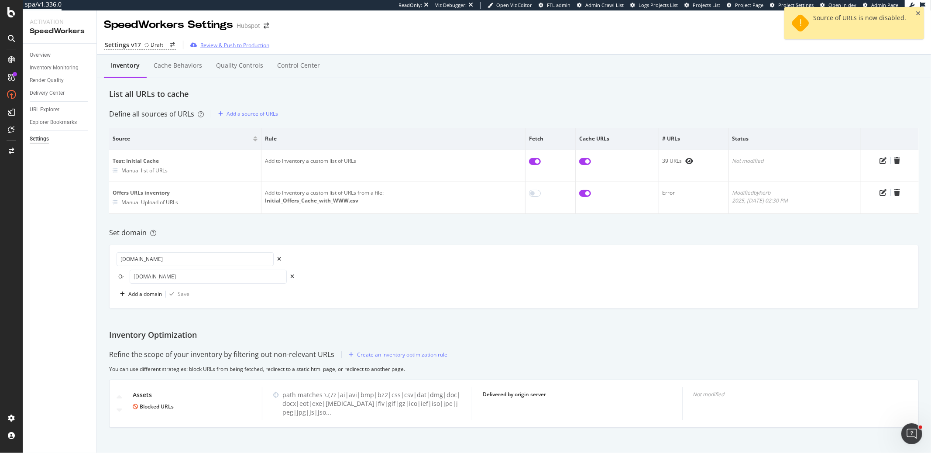
click at [205, 48] on div "Review & Push to Production" at bounding box center [234, 44] width 69 height 7
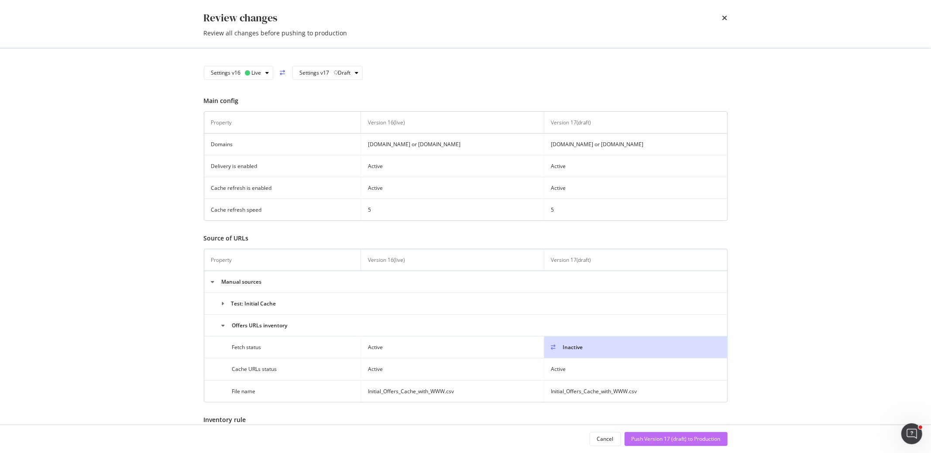
click at [651, 442] on div "Push Version 17 (draft) to Production" at bounding box center [675, 438] width 89 height 7
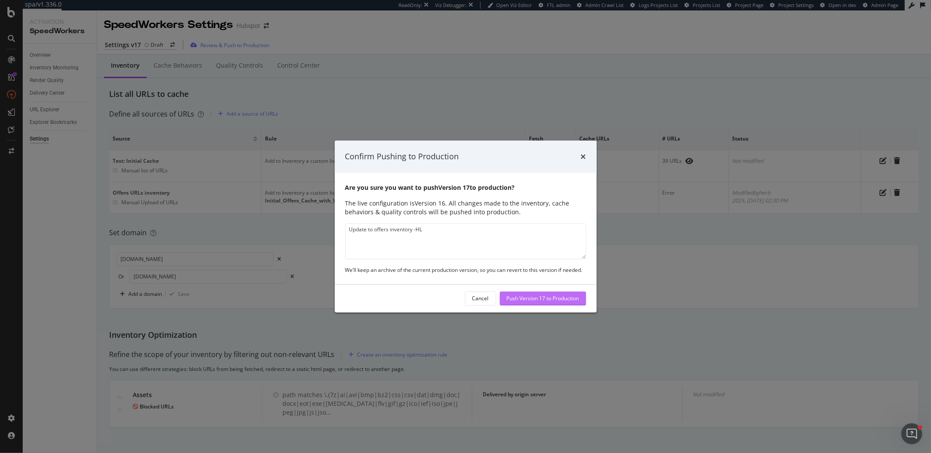
type textarea "Update to offers inventory -HL"
click at [576, 301] on div "Push Version 17 to Production" at bounding box center [543, 298] width 72 height 7
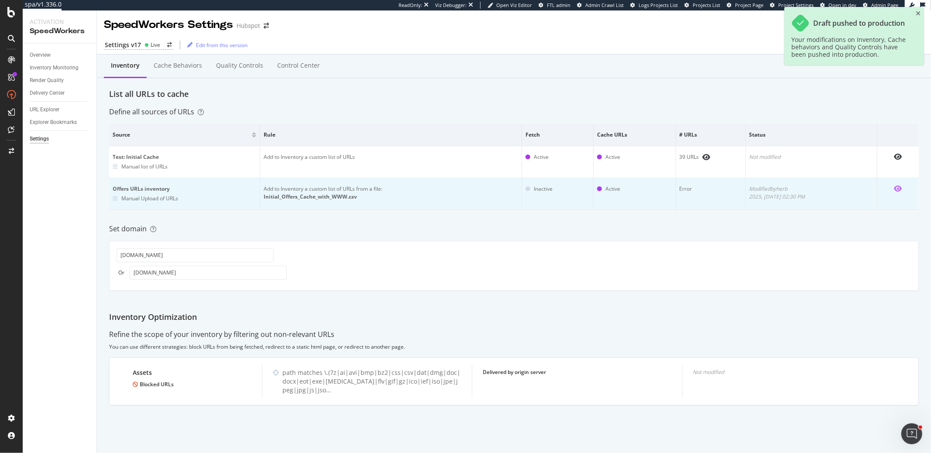
click at [898, 186] on icon "eye" at bounding box center [898, 188] width 8 height 7
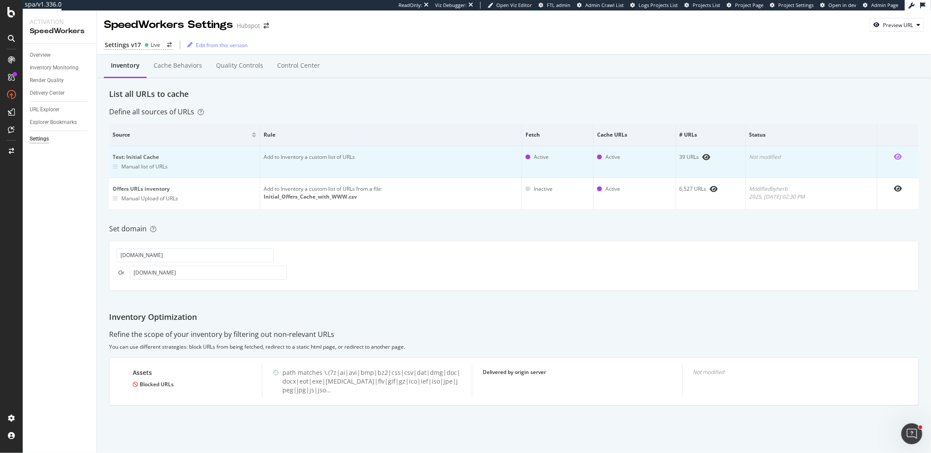
click at [899, 156] on icon "eye" at bounding box center [898, 156] width 8 height 7
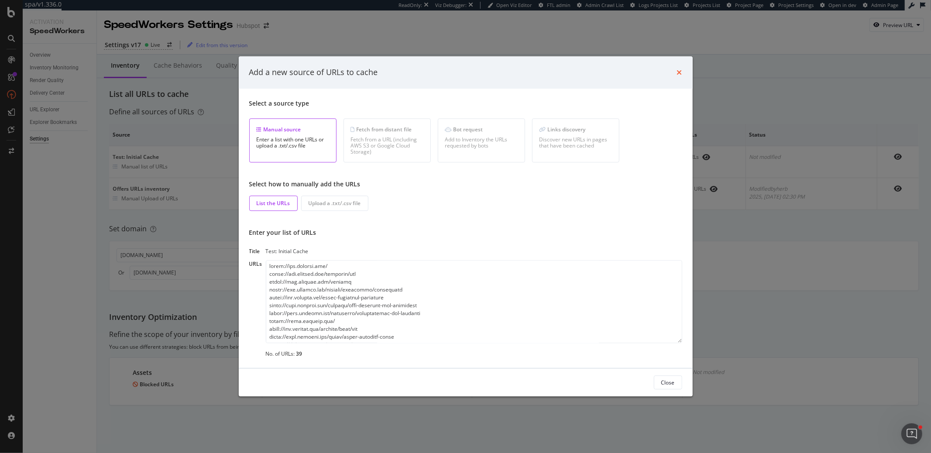
click at [679, 73] on icon "times" at bounding box center [679, 72] width 5 height 7
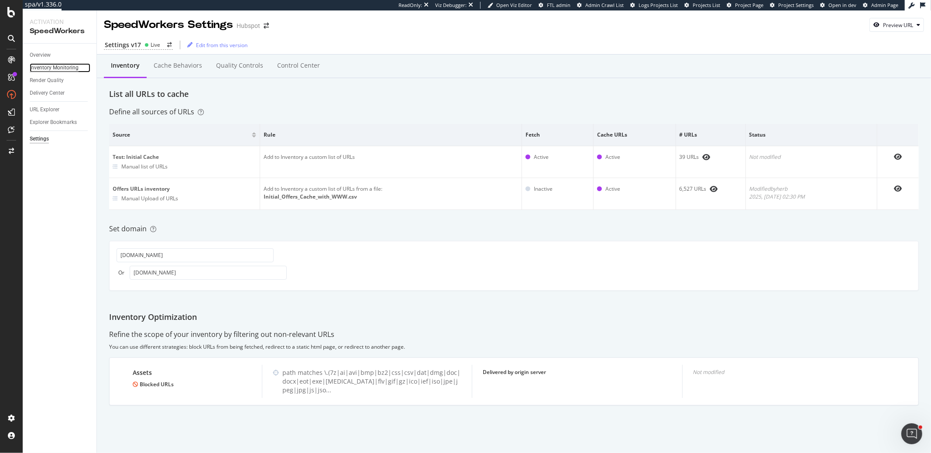
click at [40, 71] on div "Inventory Monitoring" at bounding box center [54, 67] width 49 height 9
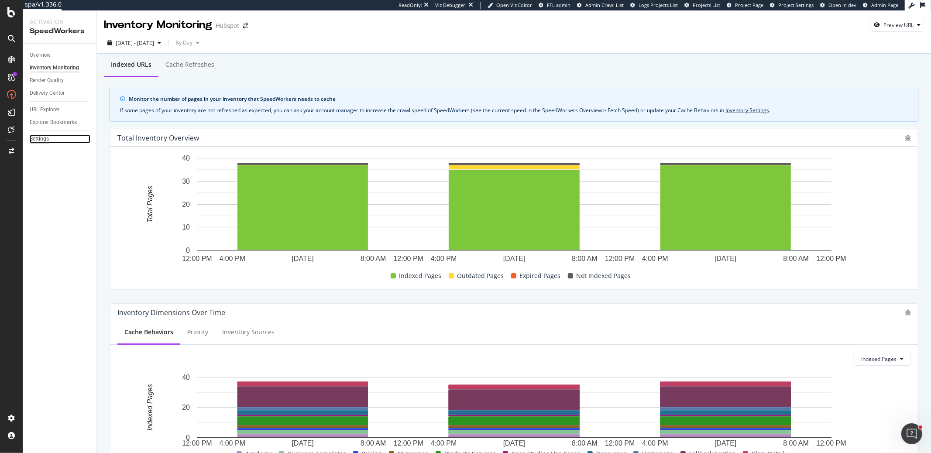
click at [42, 137] on div "Settings" at bounding box center [39, 138] width 19 height 9
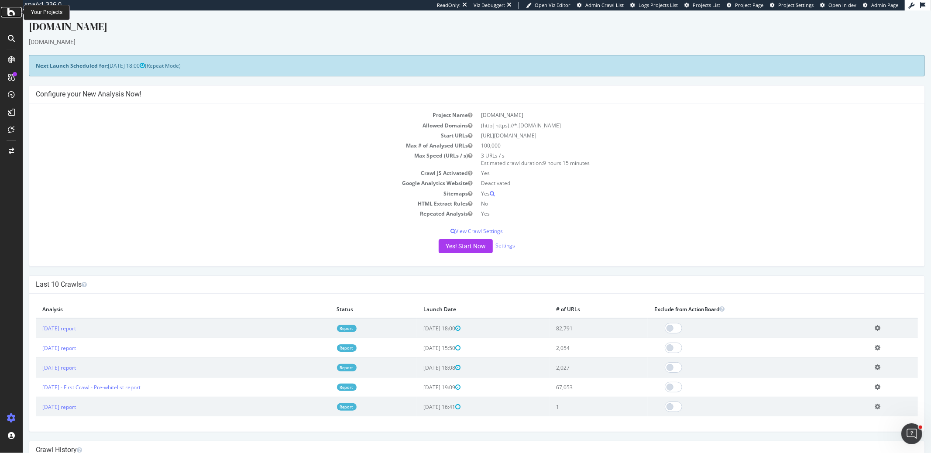
click at [9, 13] on icon at bounding box center [11, 12] width 8 height 10
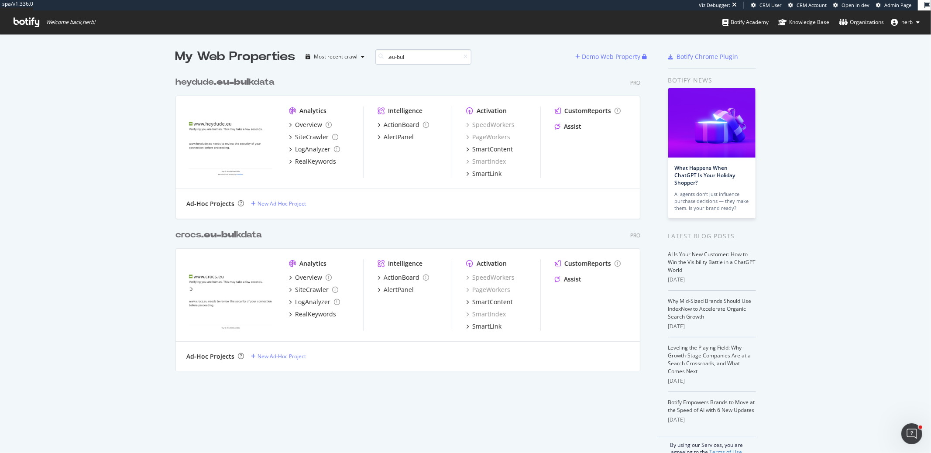
scroll to position [305, 472]
type input ".eu-bul"
click at [259, 79] on div "heydude .eu-bul kdata" at bounding box center [224, 82] width 99 height 13
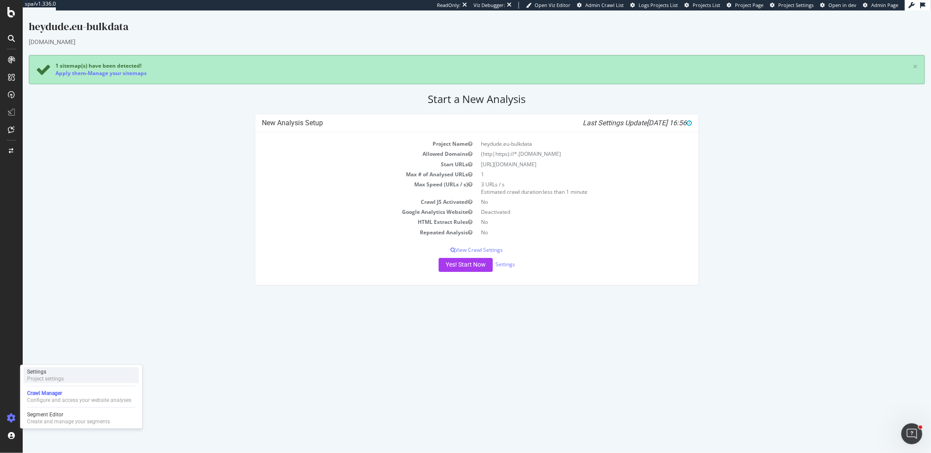
click at [43, 381] on div "Project settings" at bounding box center [45, 378] width 37 height 7
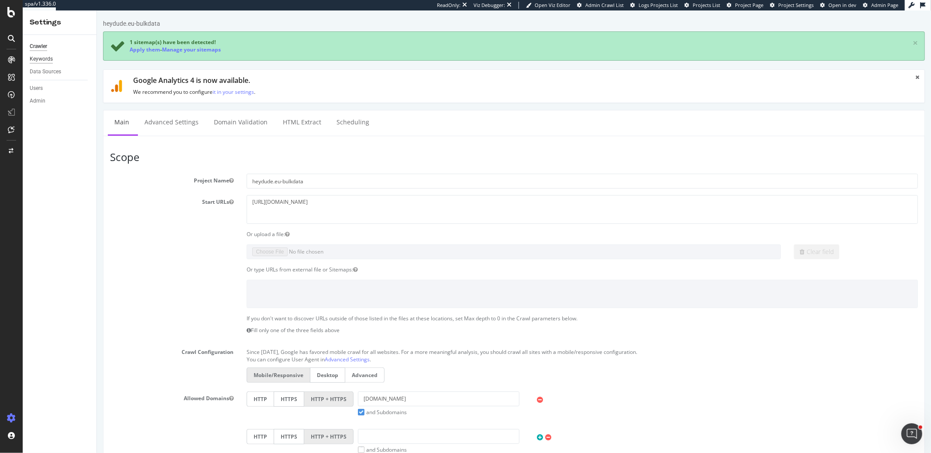
click at [45, 57] on div "Keywords" at bounding box center [41, 59] width 23 height 9
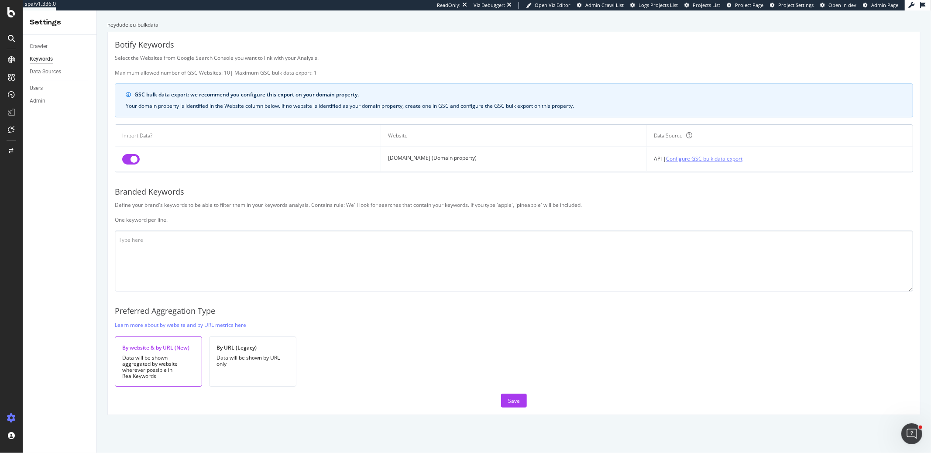
click at [676, 159] on link "Configure GSC bulk data export" at bounding box center [704, 158] width 76 height 9
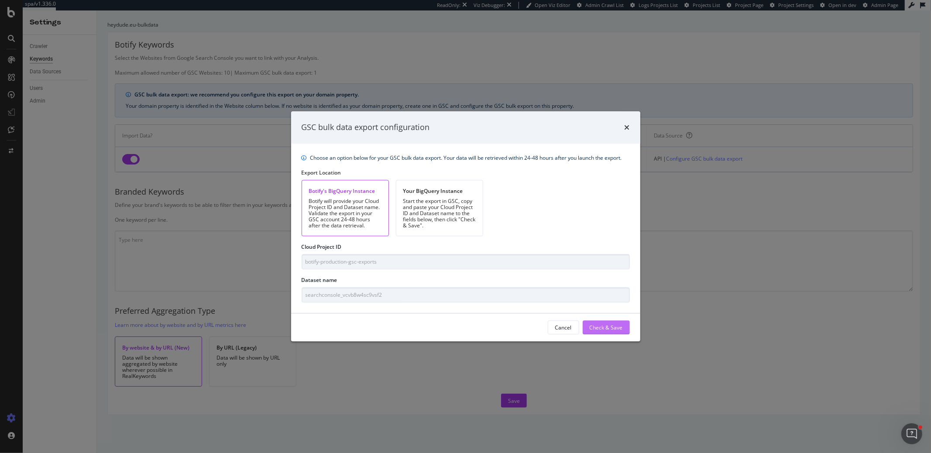
click at [607, 332] on div "Check & Save" at bounding box center [606, 327] width 33 height 13
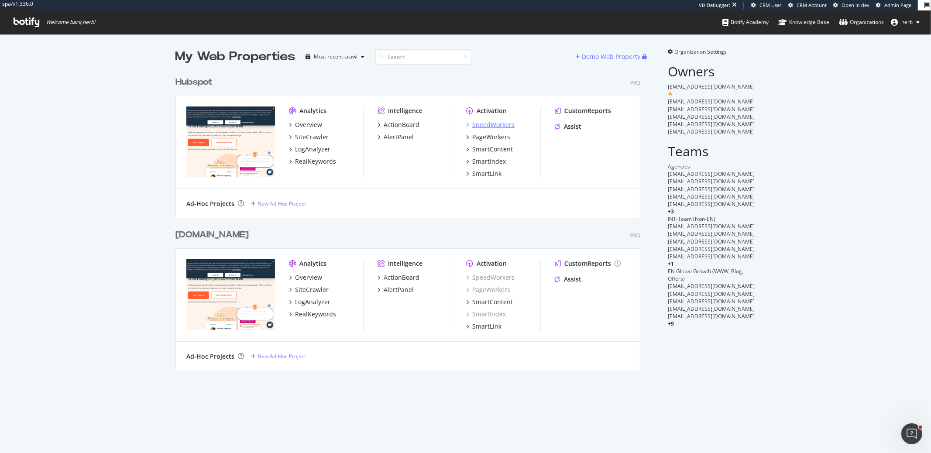
click at [495, 123] on div "SpeedWorkers" at bounding box center [493, 124] width 42 height 9
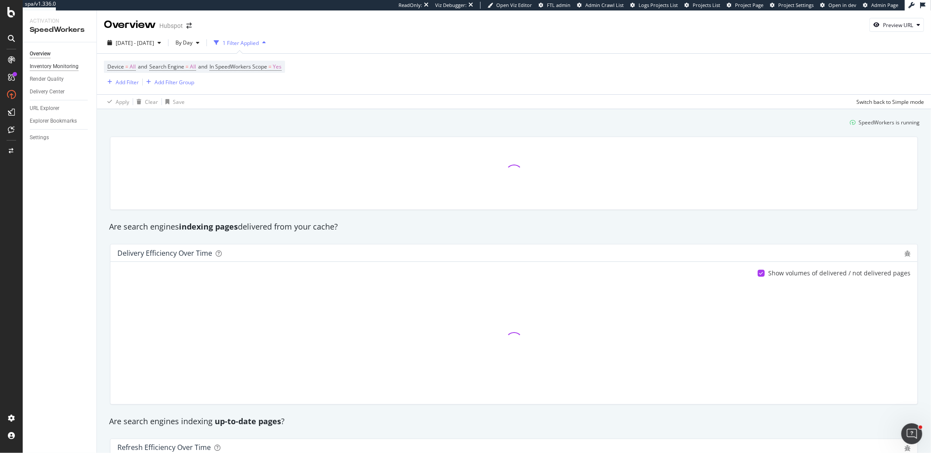
click at [57, 65] on div "Inventory Monitoring" at bounding box center [54, 66] width 49 height 9
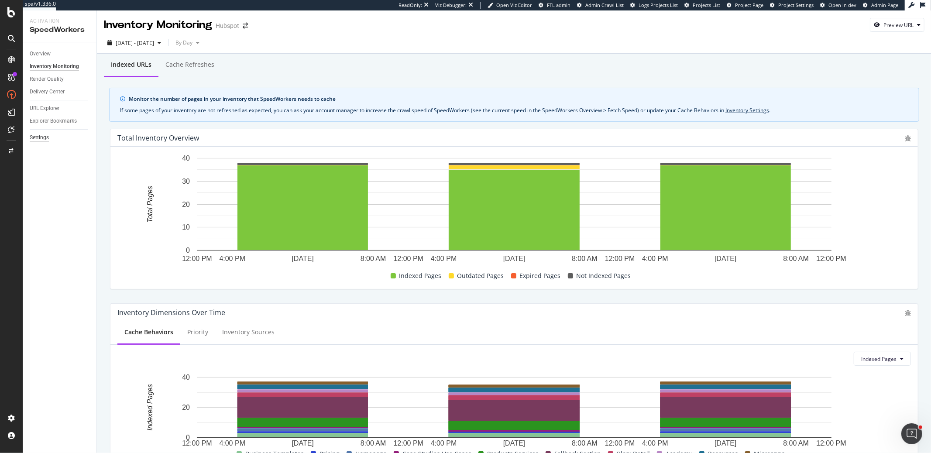
click at [42, 136] on div "Settings" at bounding box center [39, 137] width 19 height 9
